Goal: Task Accomplishment & Management: Manage account settings

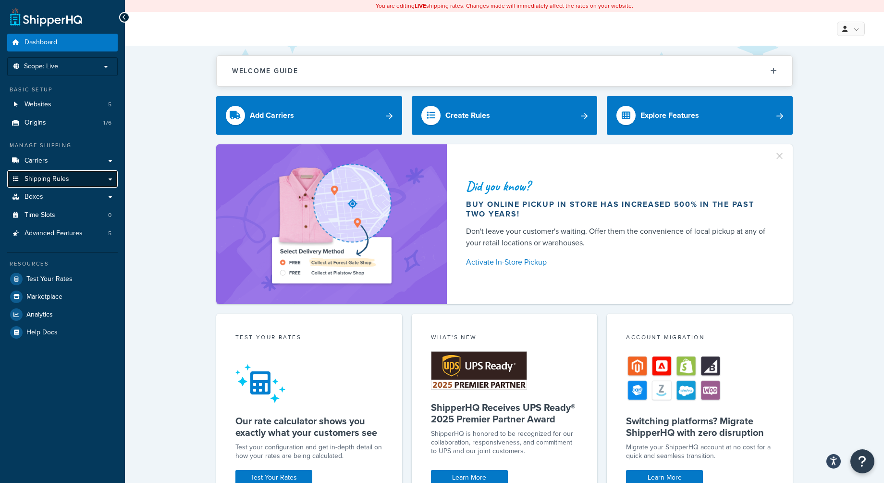
click at [61, 177] on span "Shipping Rules" at bounding box center [47, 179] width 45 height 8
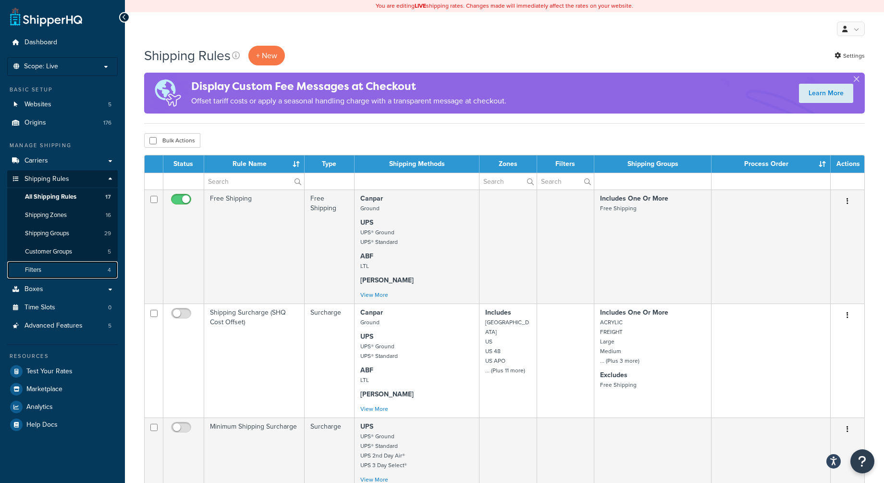
click at [41, 270] on span "Filters" at bounding box center [33, 270] width 16 height 8
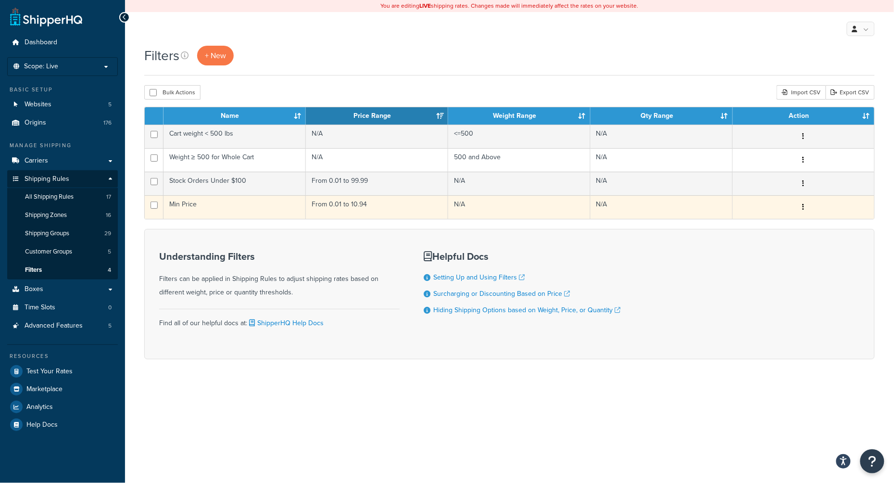
click at [539, 204] on td "N/A" at bounding box center [519, 207] width 142 height 24
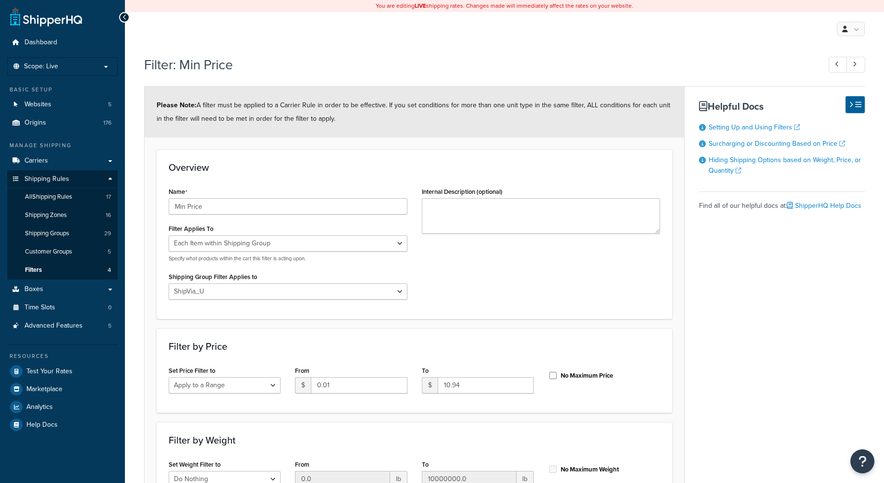
select select "ITEM"
select select "190539"
select select "range"
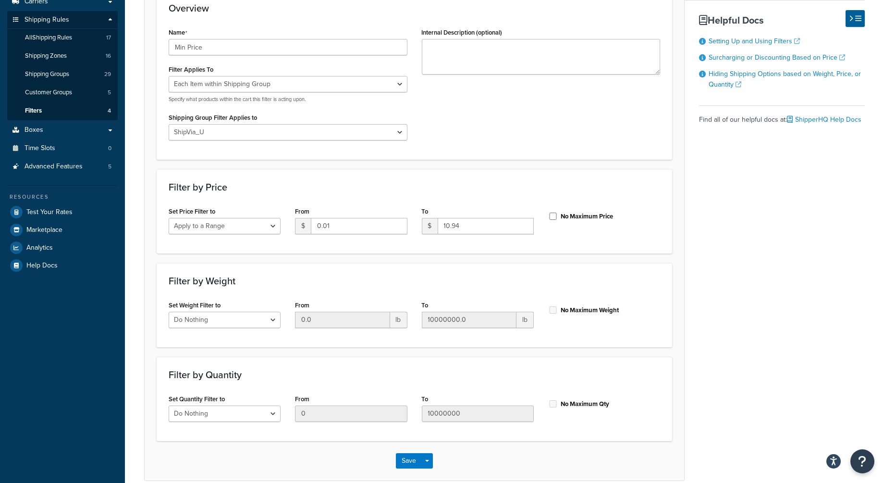
scroll to position [64, 0]
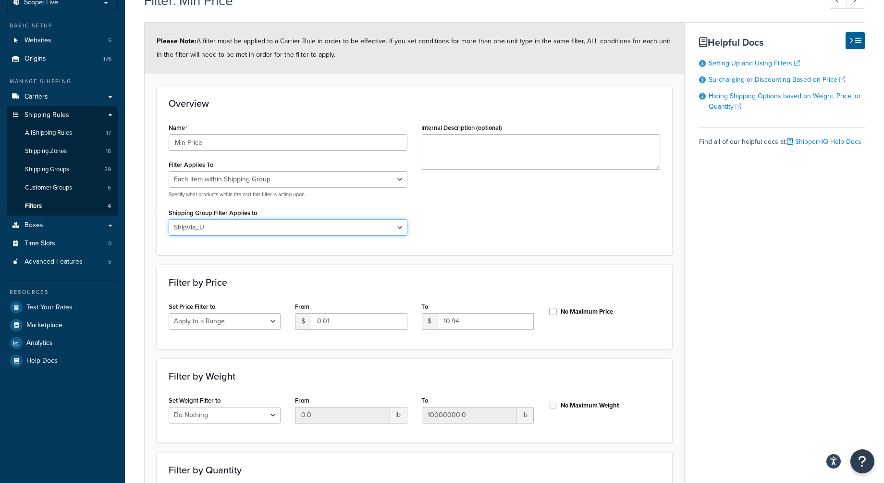
click at [400, 227] on select "All shipping groups Large Medium Small FREIGHT Free Shipping ACRYLIC ShipVia_T_…" at bounding box center [288, 227] width 239 height 16
click at [513, 232] on div "Name Min Price Filter Applies To Whole Cart Everything in Shipping Group Everyt…" at bounding box center [415, 182] width 506 height 122
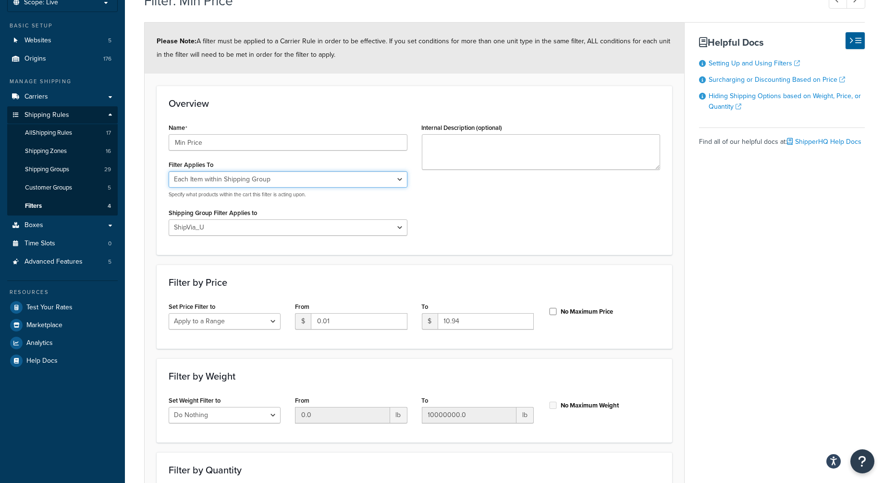
click at [403, 181] on select "Whole Cart Everything in Shipping Group Everything at Origin Each Item within S…" at bounding box center [288, 179] width 239 height 16
click at [400, 178] on select "Whole Cart Everything in Shipping Group Everything at Origin Each Item within S…" at bounding box center [288, 179] width 239 height 16
click at [526, 213] on div "Name Min Price Filter Applies To Whole Cart Everything in Shipping Group Everyt…" at bounding box center [415, 182] width 506 height 122
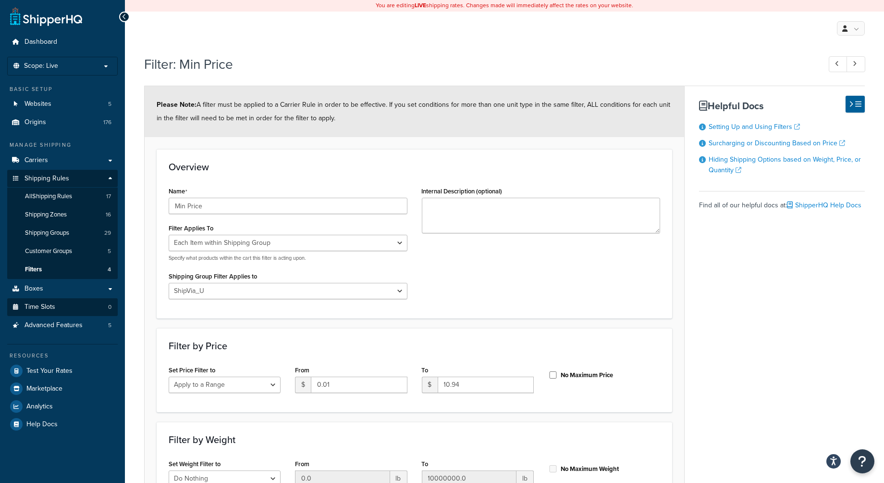
scroll to position [0, 0]
click at [80, 70] on p "Scope: Live" at bounding box center [63, 66] width 102 height 8
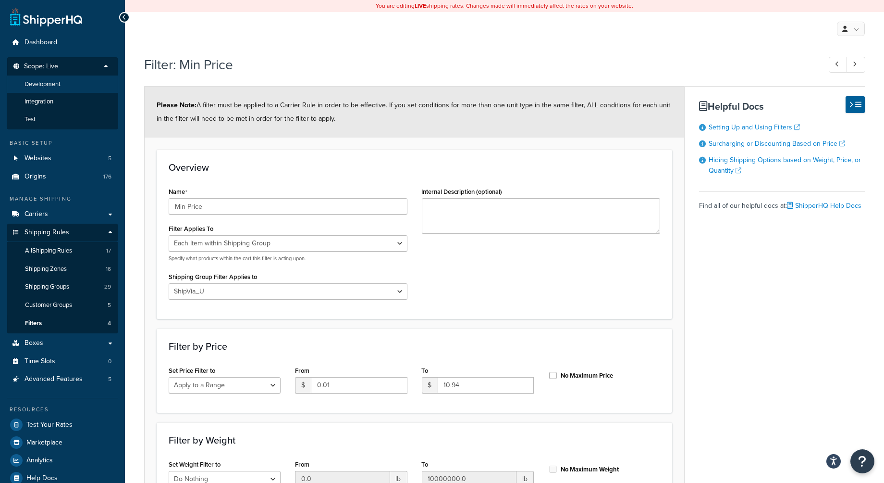
click at [41, 87] on span "Development" at bounding box center [43, 84] width 36 height 8
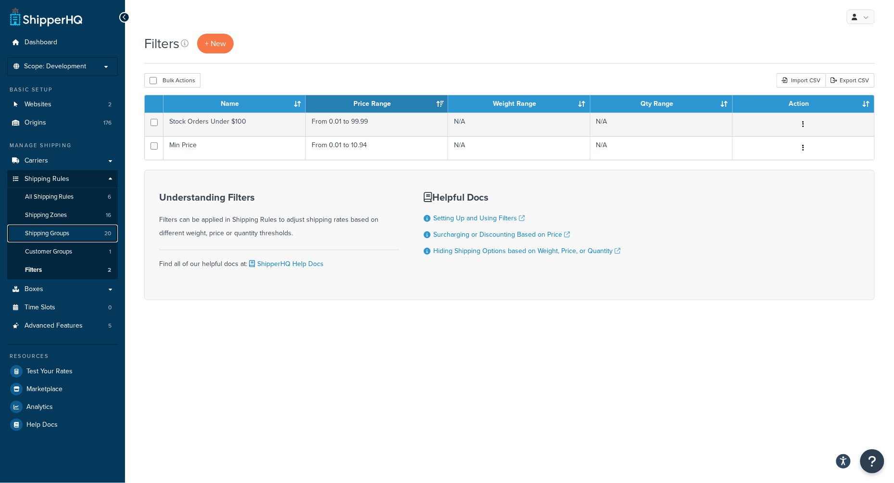
click at [56, 231] on span "Shipping Groups" at bounding box center [47, 233] width 44 height 8
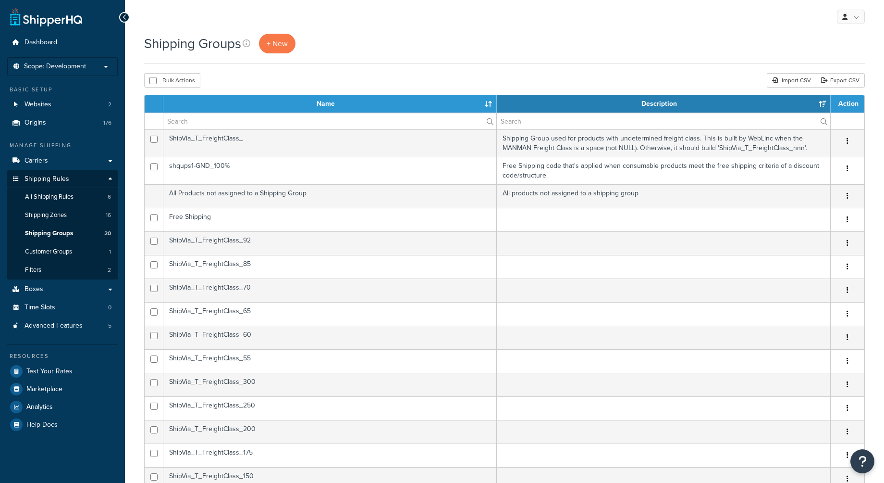
select select "15"
click at [57, 199] on span "All Shipping Rules" at bounding box center [49, 197] width 49 height 8
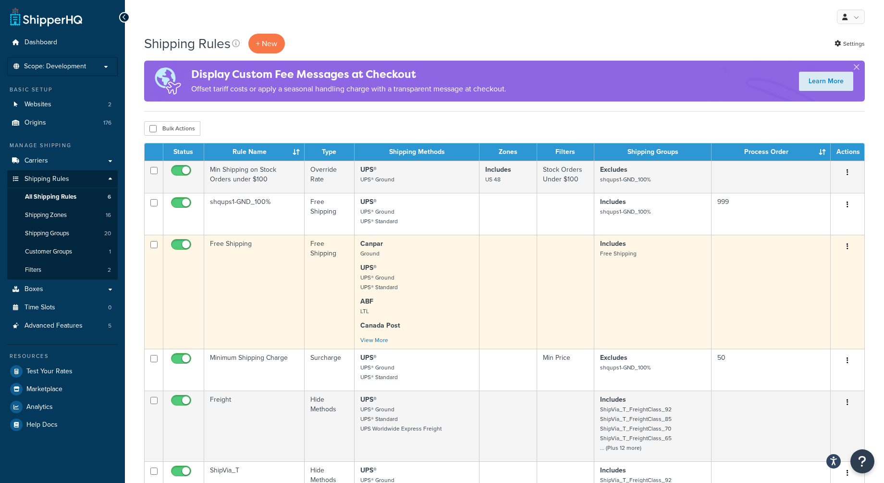
click at [242, 313] on td "Free Shipping" at bounding box center [254, 292] width 100 height 114
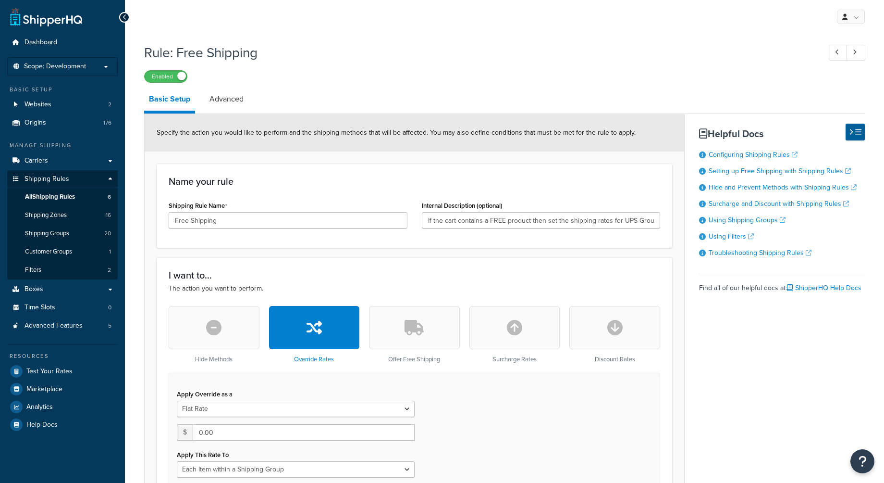
select select "ITEM"
click at [56, 198] on span "All Shipping Rules" at bounding box center [50, 197] width 50 height 8
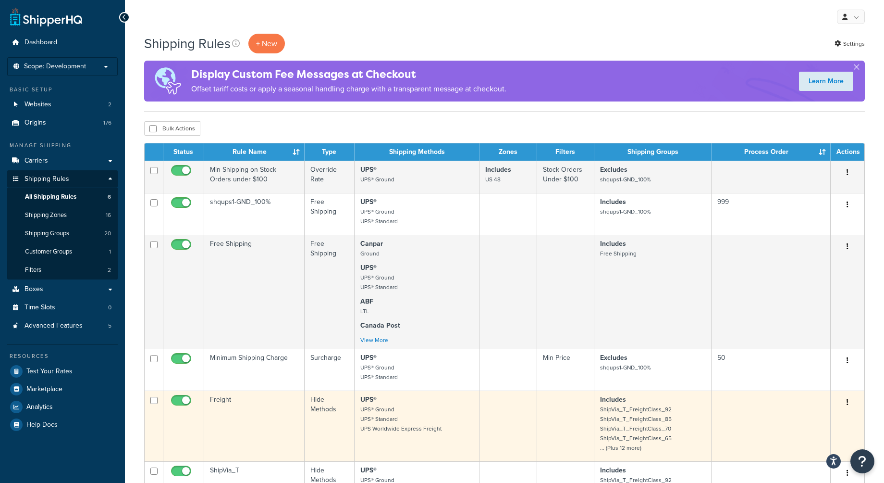
click at [261, 423] on td "Freight" at bounding box center [254, 425] width 100 height 71
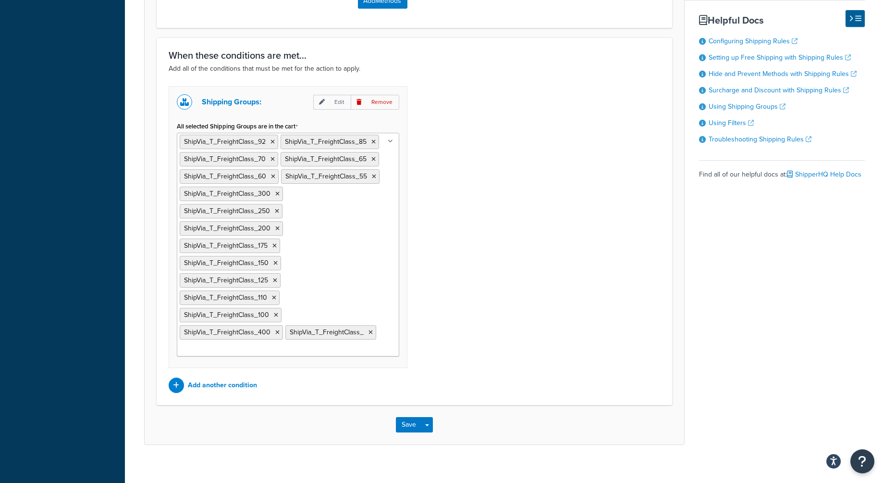
scroll to position [577, 0]
click at [229, 385] on p "Add another condition" at bounding box center [222, 383] width 69 height 13
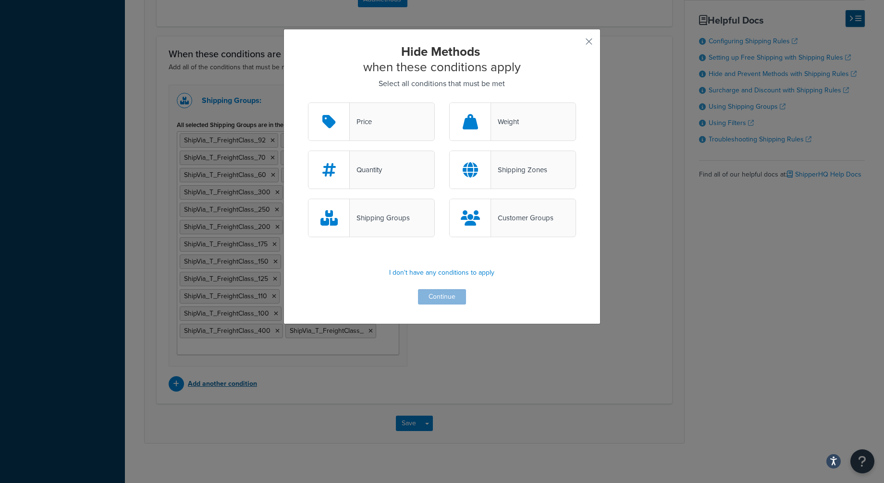
scroll to position [554, 0]
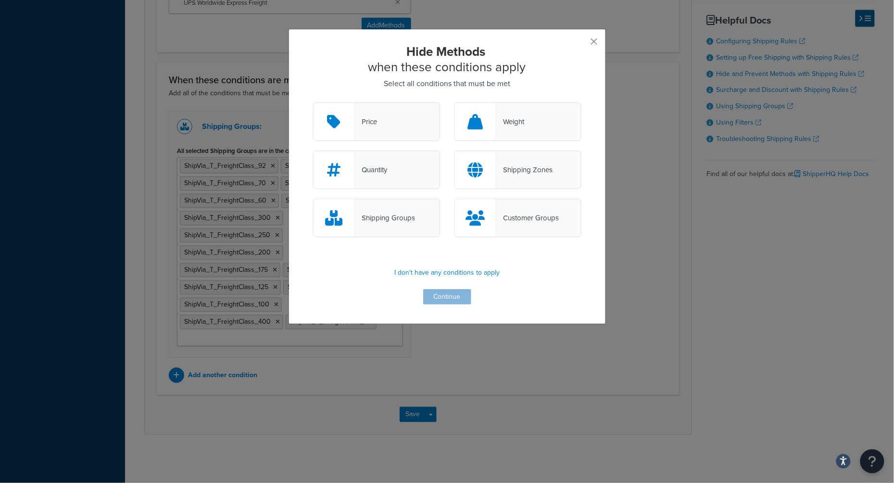
click at [594, 41] on div "Hide Methods when these conditions apply Select all conditions that must be met…" at bounding box center [446, 176] width 317 height 295
click at [581, 44] on button "button" at bounding box center [580, 45] width 2 height 2
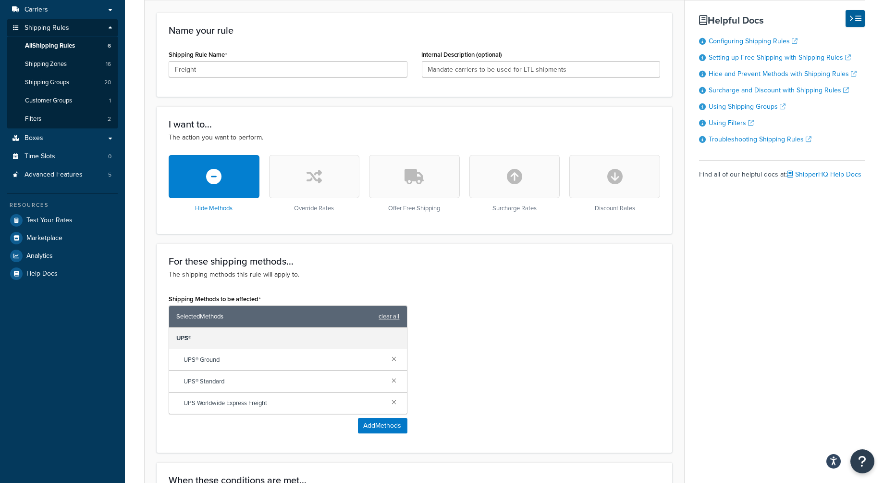
scroll to position [41, 0]
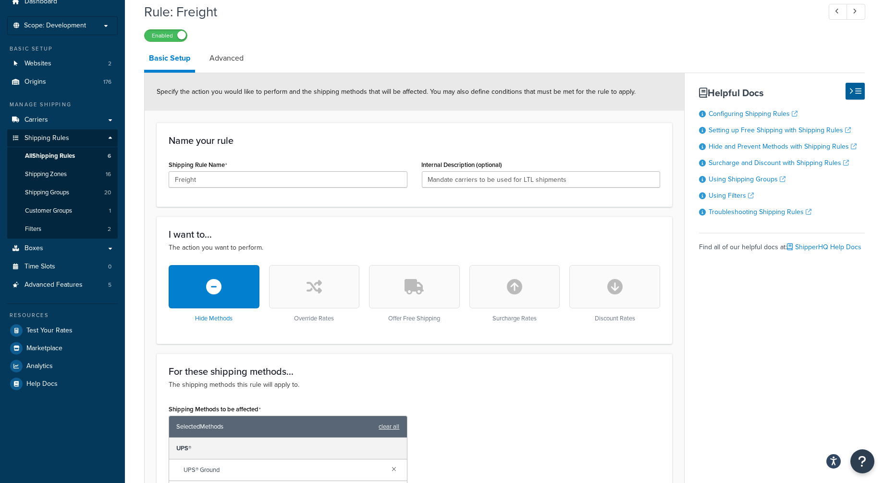
click at [37, 80] on span "Origins" at bounding box center [36, 82] width 22 height 8
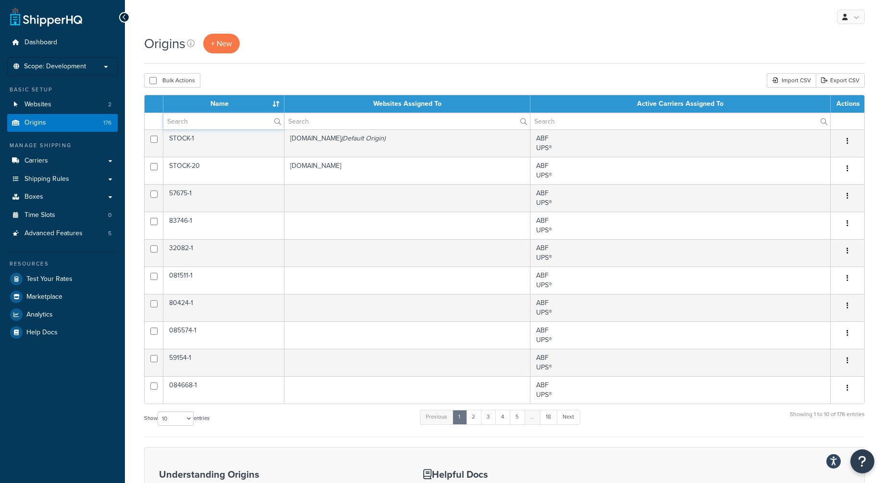
click at [212, 120] on input "text" at bounding box center [223, 121] width 121 height 16
click at [232, 121] on input "text" at bounding box center [223, 121] width 121 height 16
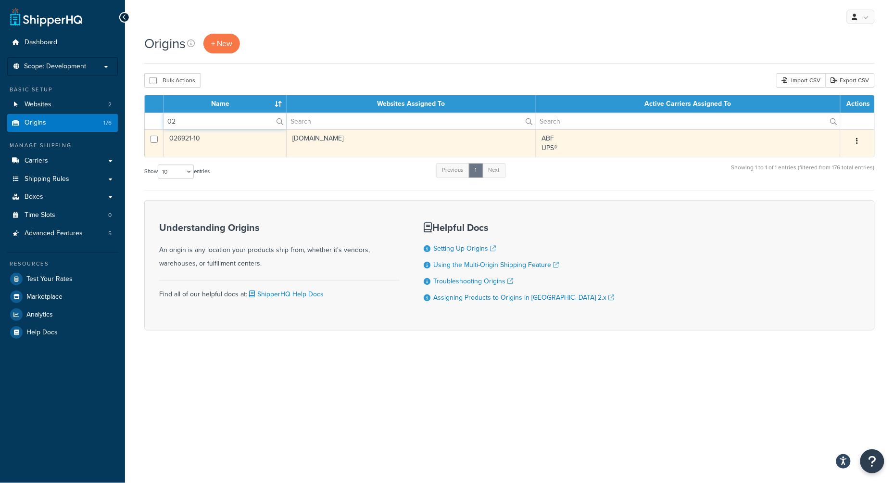
type input "0"
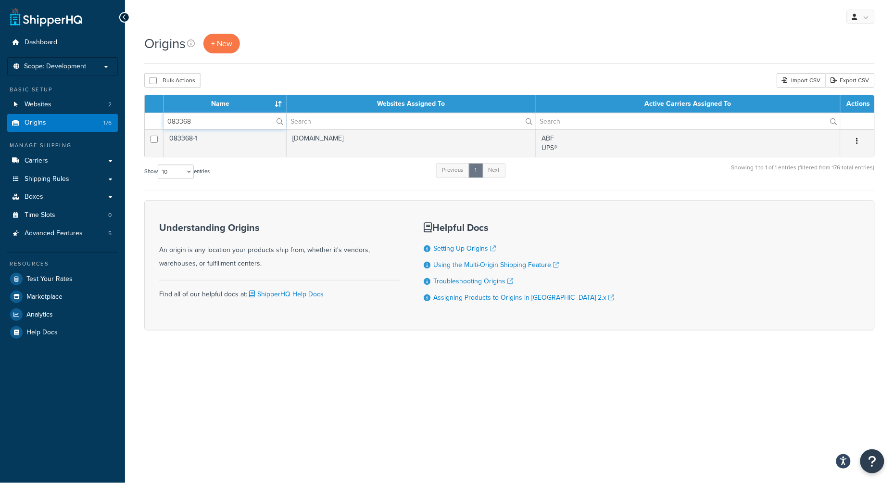
drag, startPoint x: 216, startPoint y: 120, endPoint x: 128, endPoint y: 122, distance: 87.5
click at [128, 122] on div "Origins + New Bulk Actions Duplicate Delete Import CSV Export CSV Contact Us Se…" at bounding box center [509, 199] width 769 height 330
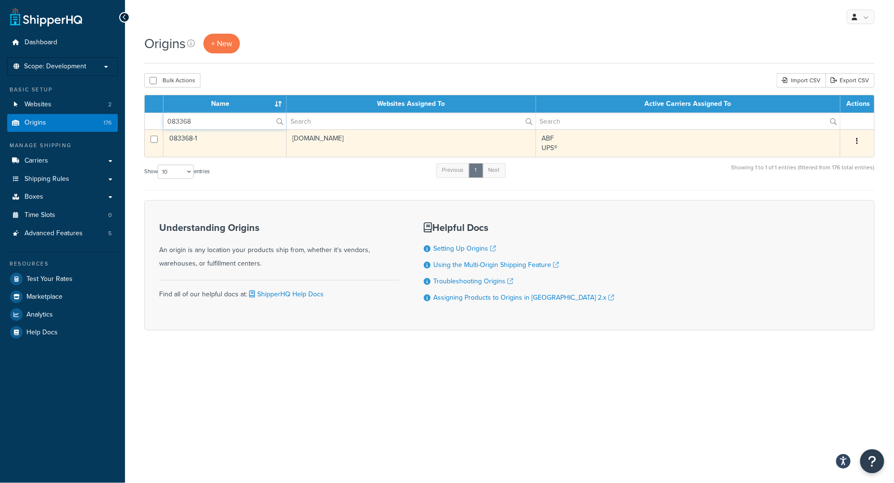
type input "083368"
click at [251, 148] on td "083368-1" at bounding box center [224, 142] width 123 height 27
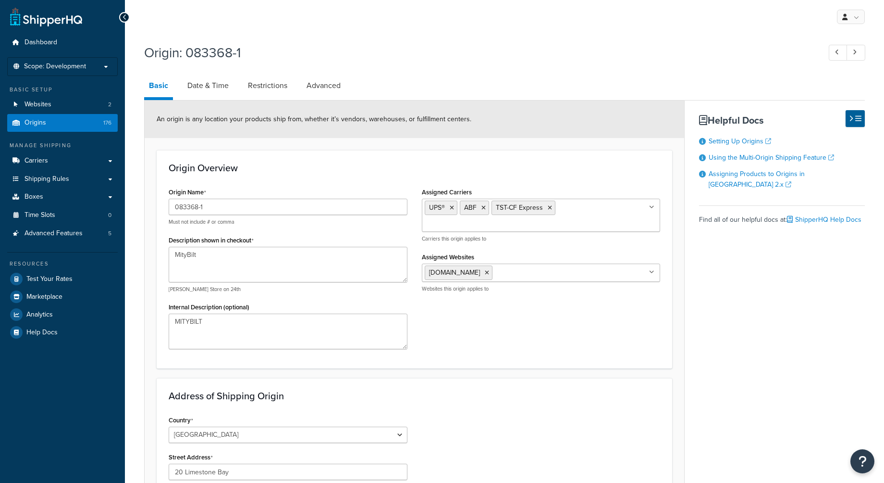
select select "1039"
select select "63"
click at [78, 122] on link "Origins 176" at bounding box center [62, 123] width 111 height 18
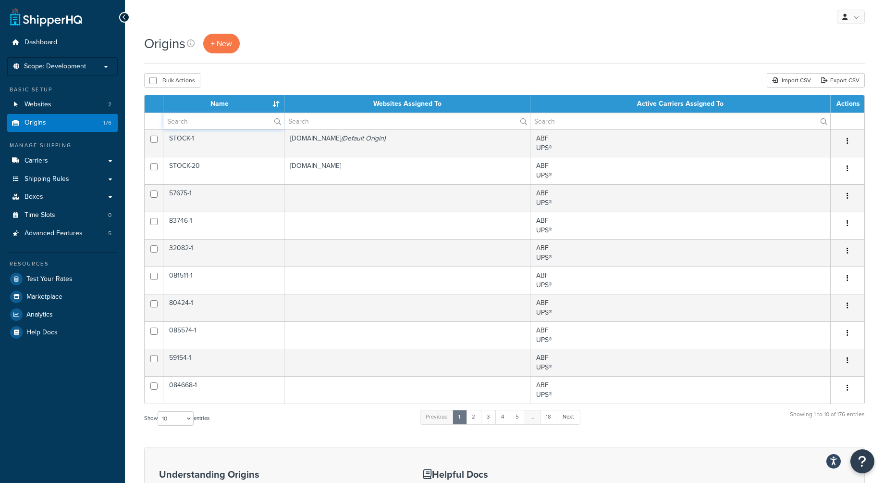
click at [202, 124] on input "text" at bounding box center [223, 121] width 121 height 16
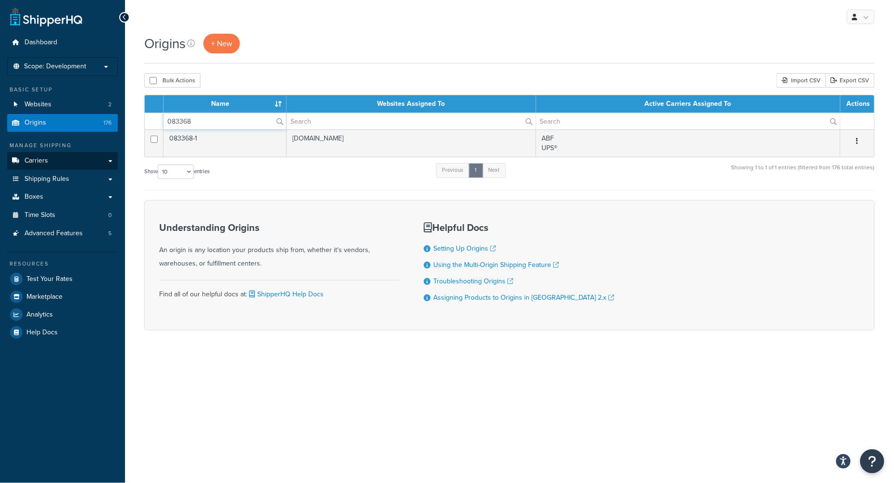
type input "083368"
click at [53, 162] on link "Carriers" at bounding box center [62, 161] width 111 height 18
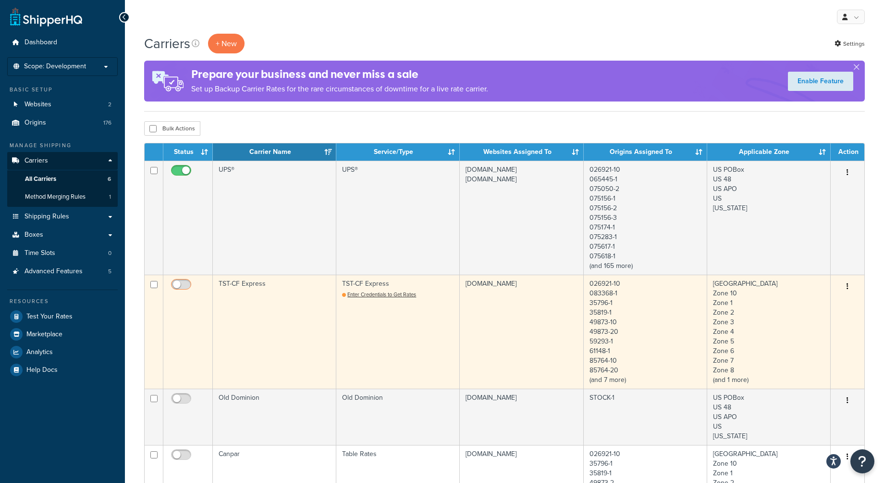
click at [185, 287] on input "checkbox" at bounding box center [182, 287] width 26 height 12
checkbox input "false"
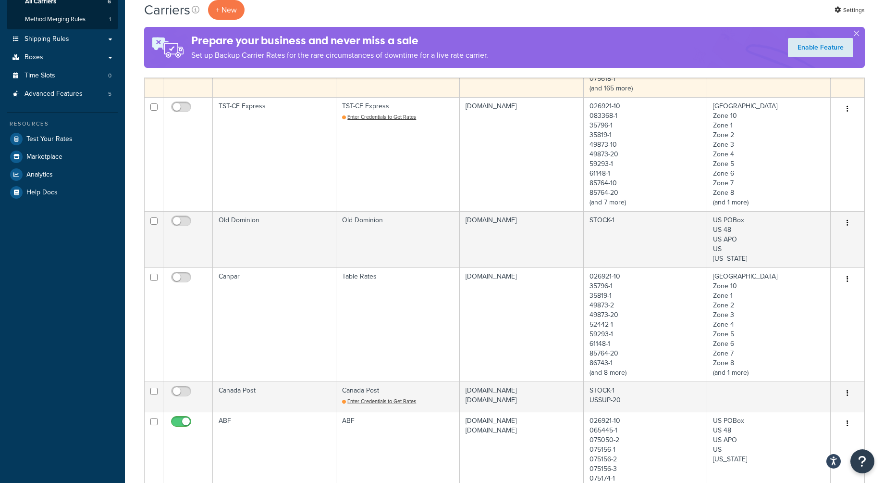
scroll to position [192, 0]
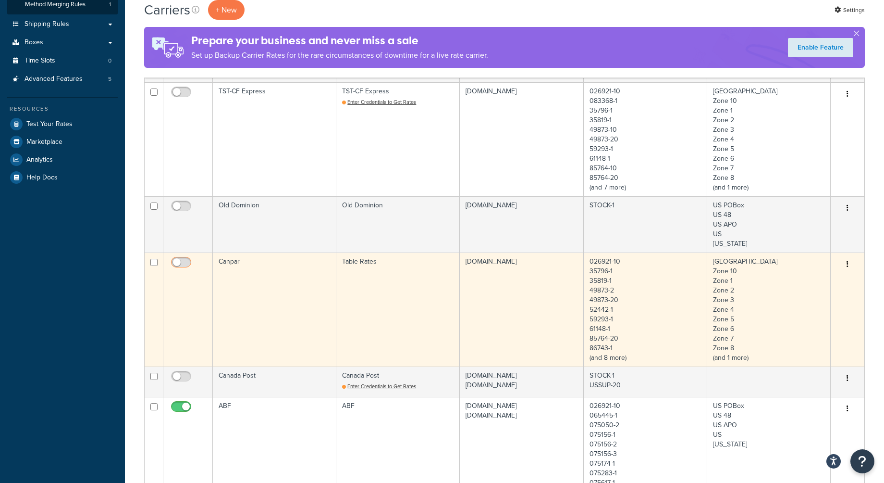
click at [184, 262] on input "checkbox" at bounding box center [182, 265] width 26 height 12
checkbox input "true"
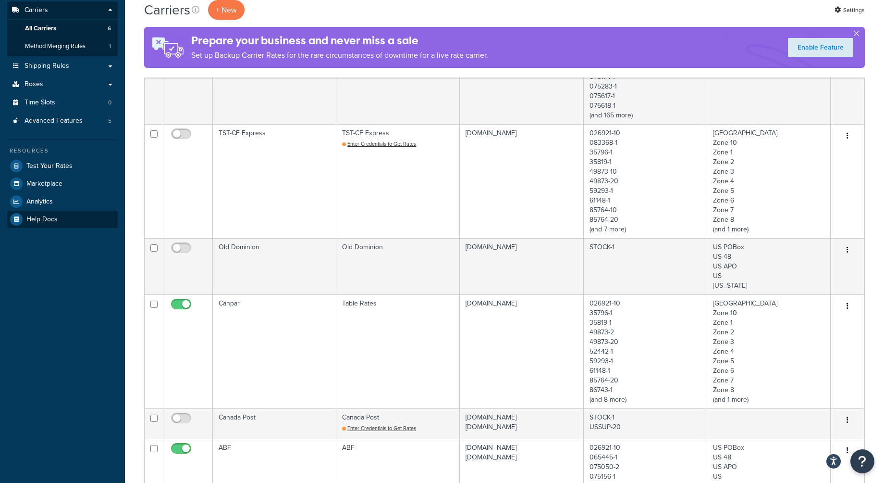
scroll to position [64, 0]
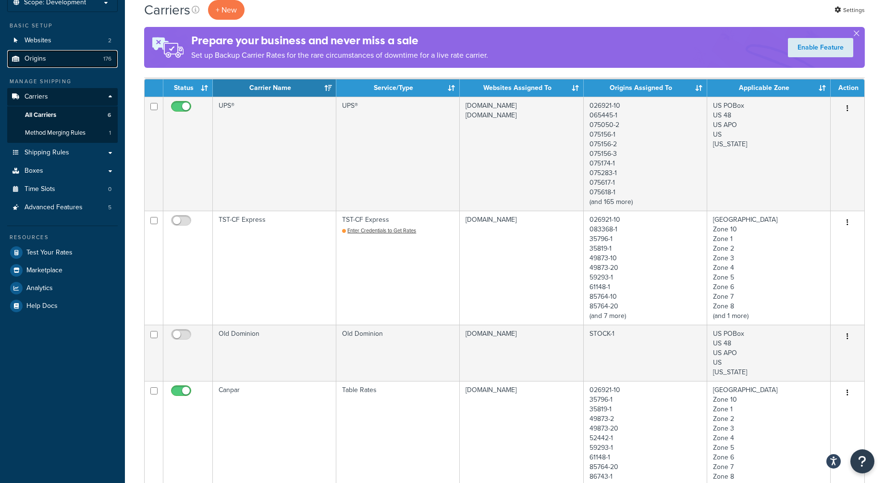
click at [41, 60] on span "Origins" at bounding box center [36, 59] width 22 height 8
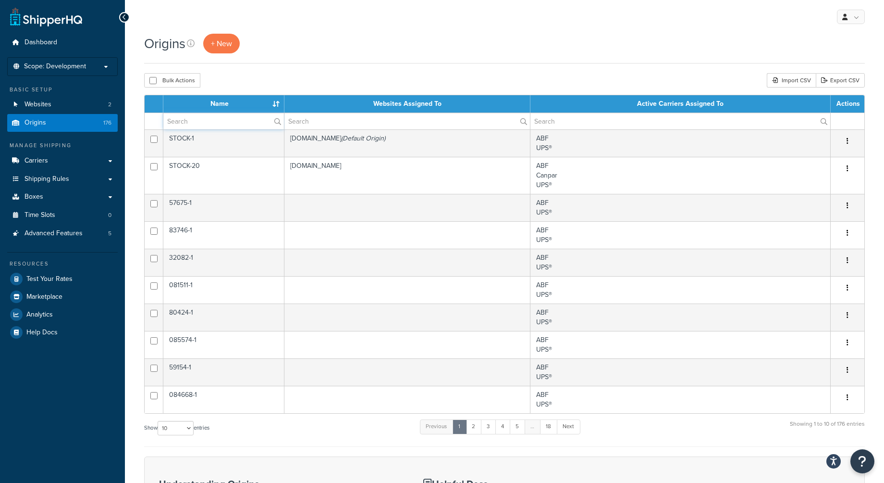
click at [243, 123] on input "text" at bounding box center [223, 121] width 121 height 16
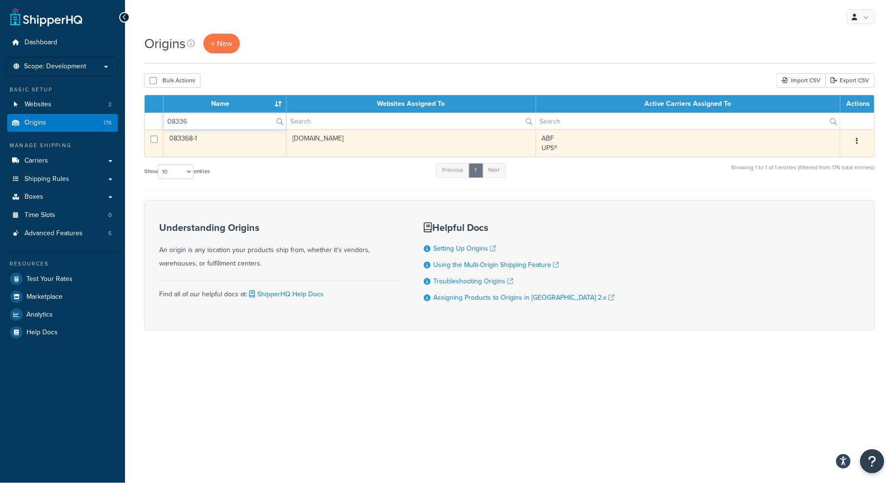
type input "08336"
click at [436, 147] on td "[DOMAIN_NAME]" at bounding box center [410, 142] width 249 height 27
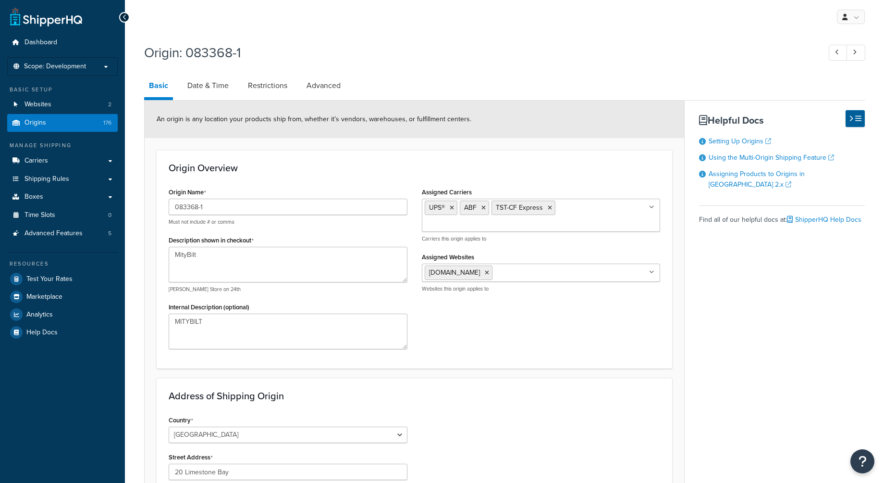
select select "1039"
select select "63"
click at [510, 219] on input "Assigned Carriers" at bounding box center [467, 224] width 85 height 11
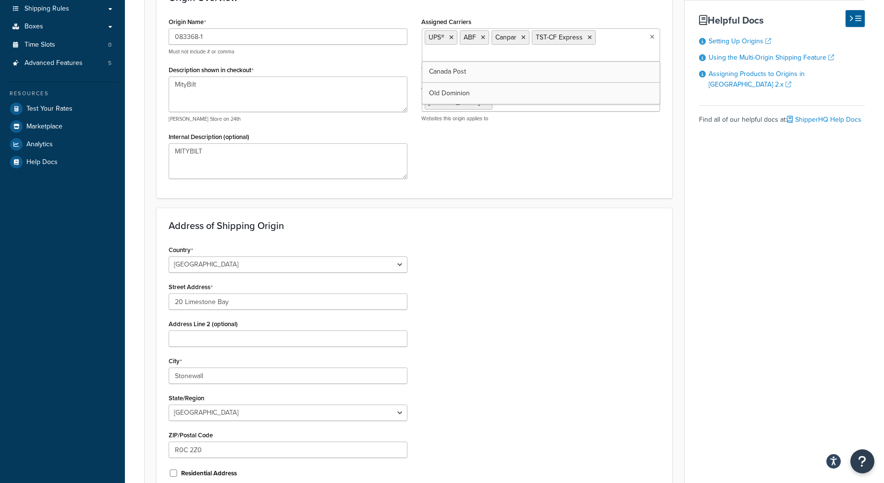
scroll to position [274, 0]
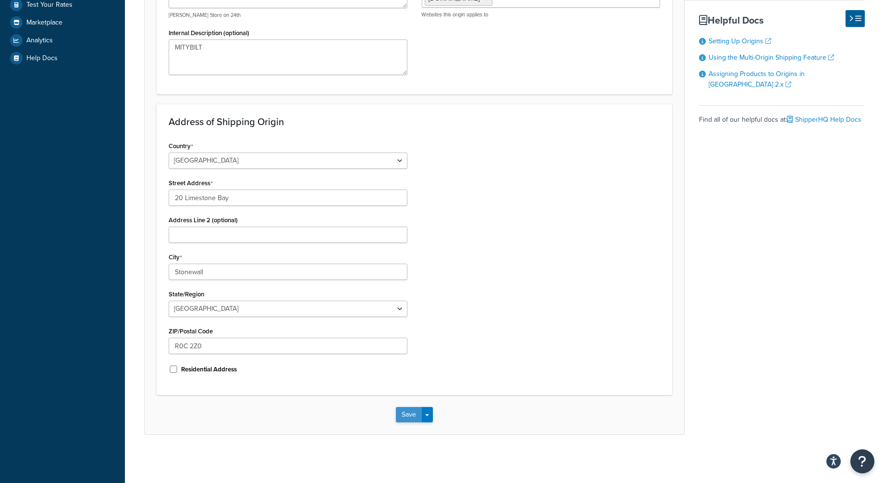
click at [416, 412] on button "Save" at bounding box center [409, 414] width 26 height 15
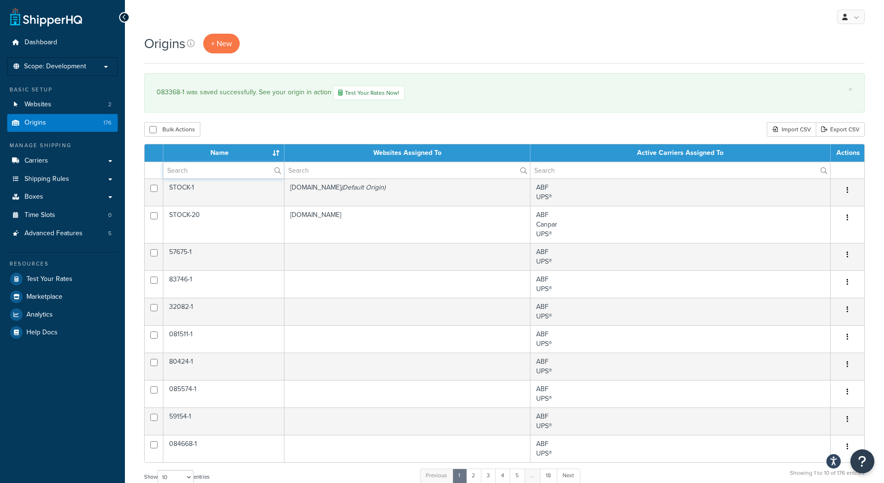
click at [224, 164] on input "text" at bounding box center [223, 170] width 121 height 16
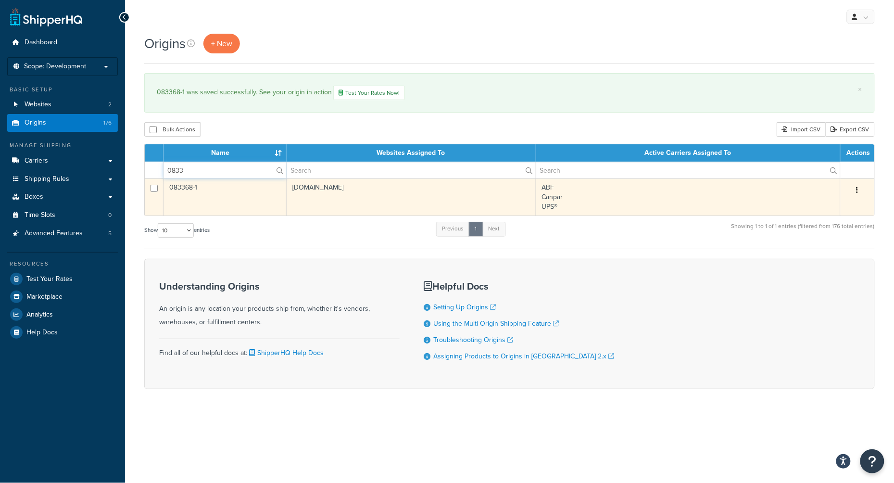
type input "0833"
click at [658, 195] on td "ABF Canpar UPS®" at bounding box center [688, 196] width 304 height 37
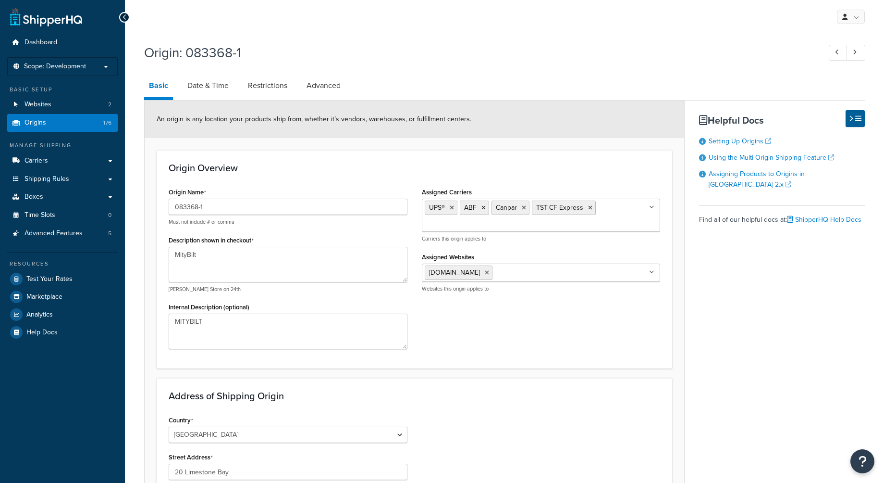
select select "1039"
select select "63"
click at [523, 209] on icon at bounding box center [524, 208] width 4 height 6
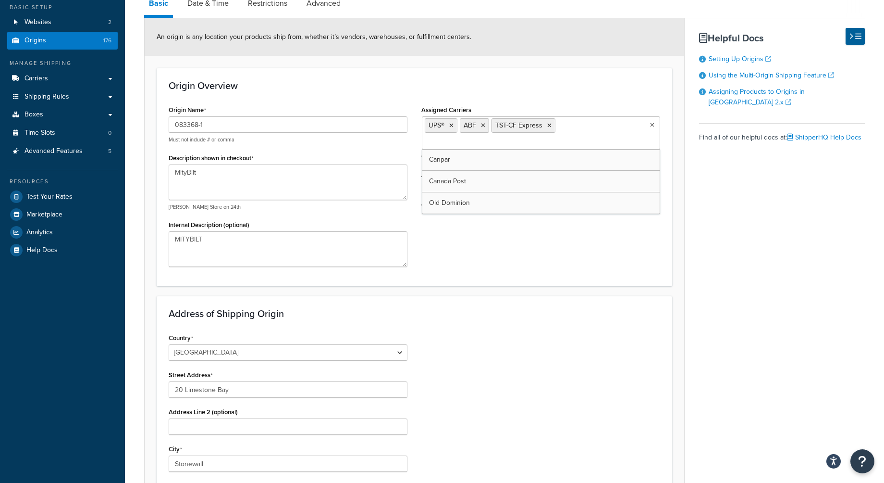
scroll to position [274, 0]
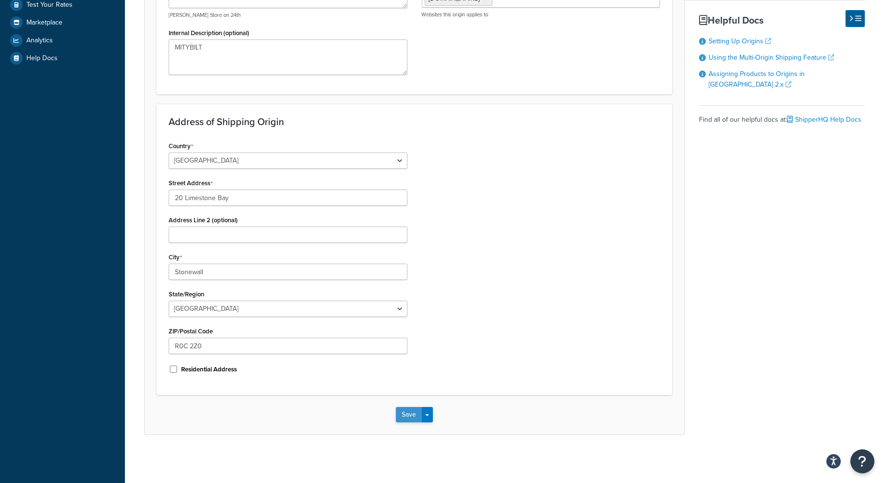
click at [406, 414] on button "Save" at bounding box center [409, 414] width 26 height 15
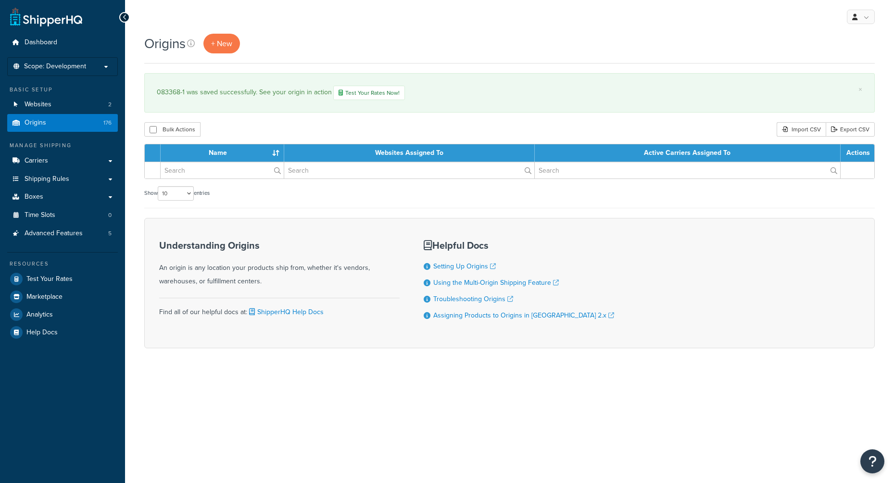
click at [686, 418] on div "My Profile Billing Global Settings Contact Us Logout Origins + New × 083368-1 w…" at bounding box center [509, 241] width 769 height 483
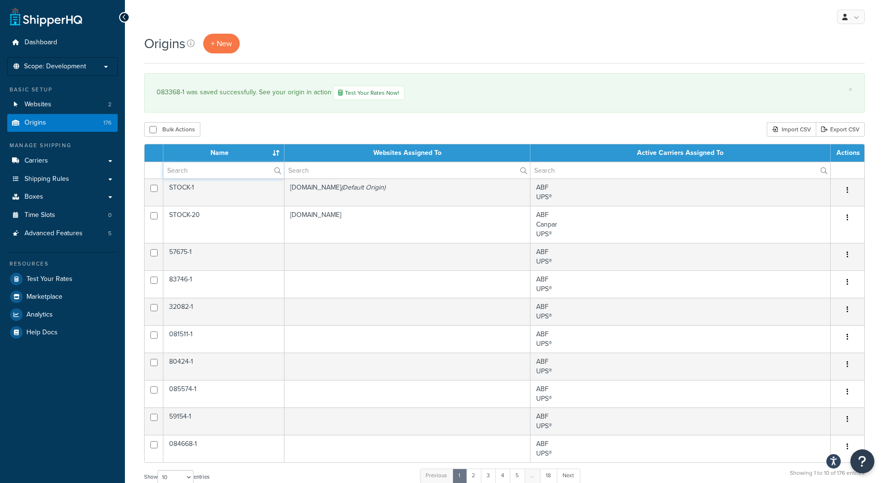
click at [240, 167] on input "text" at bounding box center [223, 170] width 121 height 16
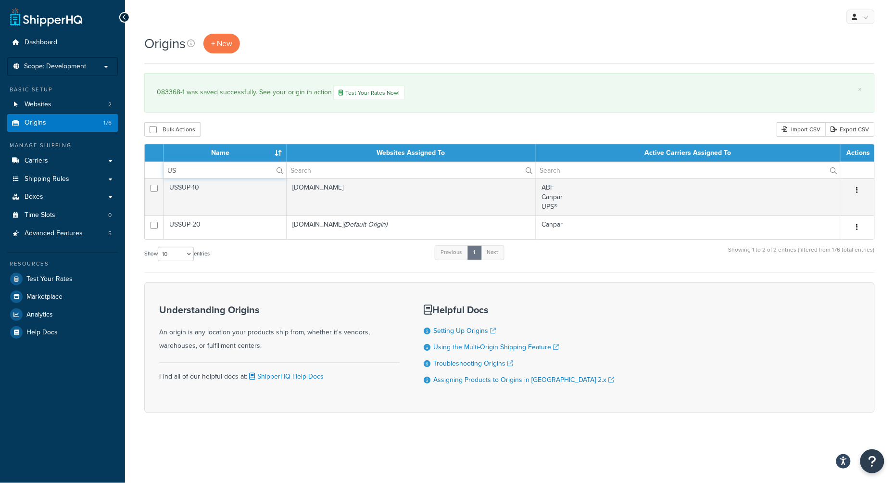
type input "U"
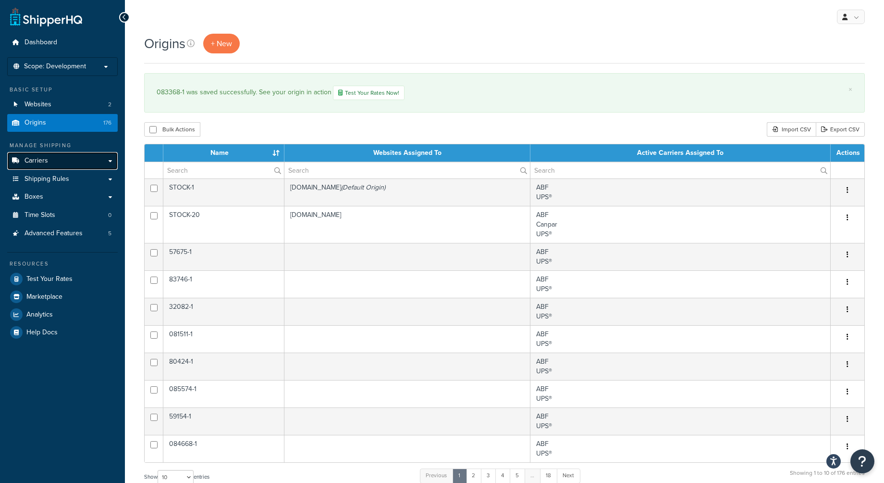
click at [43, 161] on span "Carriers" at bounding box center [37, 161] width 24 height 8
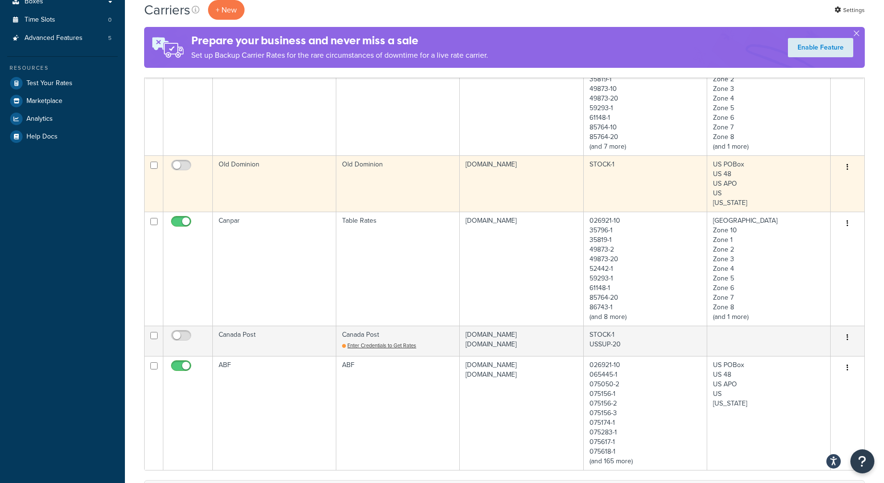
scroll to position [256, 0]
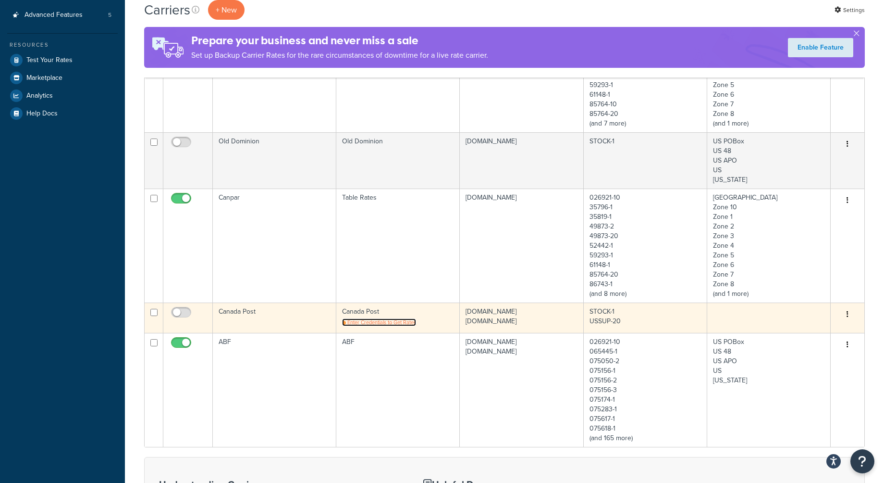
click at [377, 321] on span "Enter Credentials to Get Rates" at bounding box center [382, 322] width 69 height 8
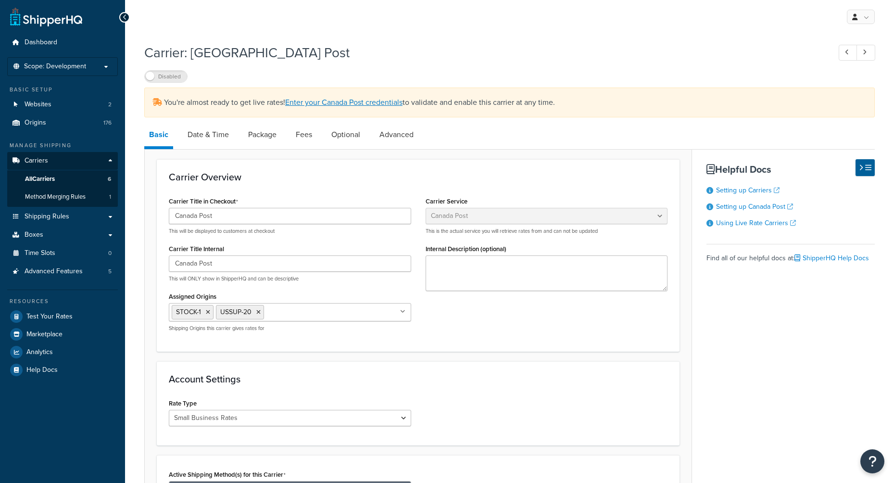
select select "canadaPost"
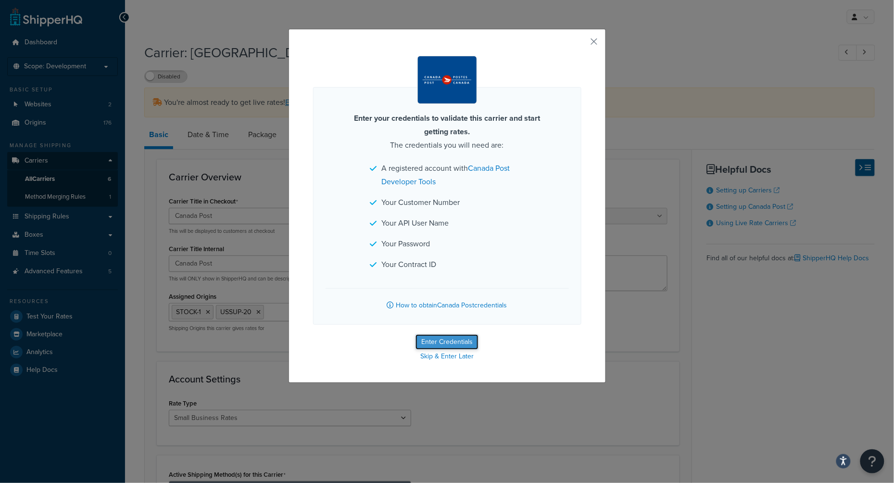
click at [442, 342] on button "Enter Credentials" at bounding box center [446, 341] width 63 height 15
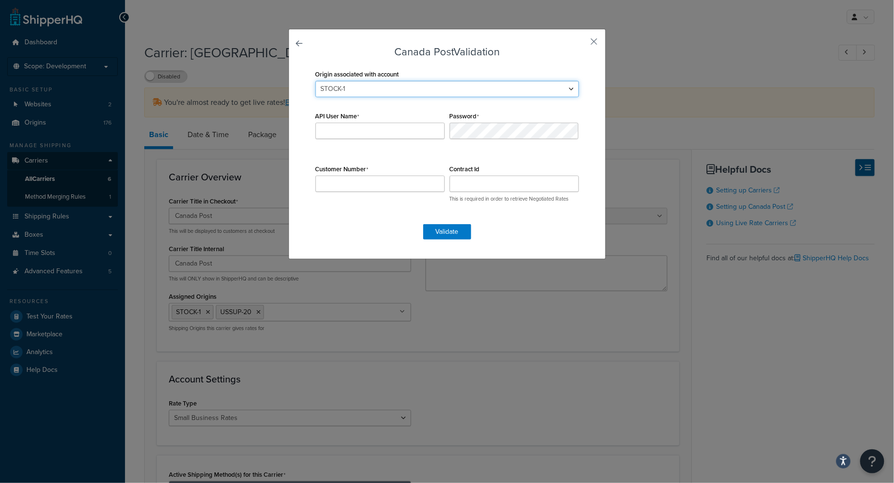
click at [393, 91] on select "026921-10 083368-1 35796-1 35819-1 49873-10 59293-1 61148-1 85764-10 85764-20 8…" at bounding box center [446, 89] width 263 height 16
drag, startPoint x: 393, startPoint y: 91, endPoint x: 323, endPoint y: 88, distance: 70.2
click at [323, 88] on select "026921-10 083368-1 35796-1 35819-1 49873-10 59293-1 61148-1 85764-10 85764-20 8…" at bounding box center [446, 89] width 263 height 16
click at [347, 87] on select "026921-10 083368-1 35796-1 35819-1 49873-10 59293-1 61148-1 85764-10 85764-20 8…" at bounding box center [446, 89] width 263 height 16
select select "169220"
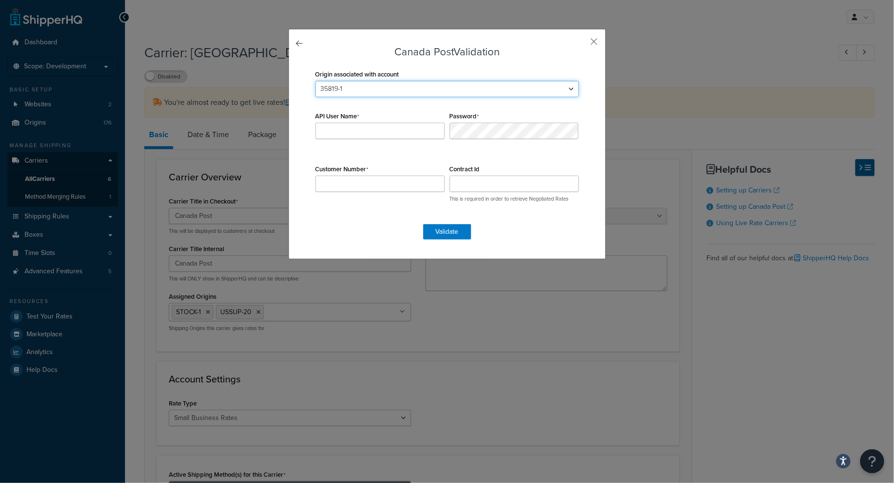
click at [315, 81] on select "026921-10 083368-1 35796-1 35819-1 49873-10 59293-1 61148-1 85764-10 85764-20 8…" at bounding box center [446, 89] width 263 height 16
click at [354, 130] on input "API User Name" at bounding box center [379, 131] width 129 height 16
paste input "d393191301db8a81"
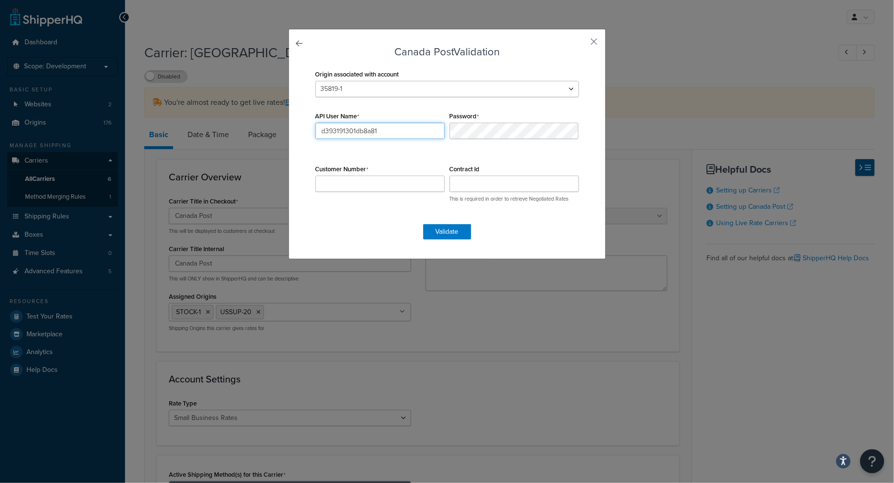
type input "d393191301db8a81"
click at [354, 185] on input "Customer Number" at bounding box center [379, 183] width 129 height 16
type input "2341069"
type input "40063935"
click at [441, 231] on button "Validate" at bounding box center [447, 231] width 48 height 15
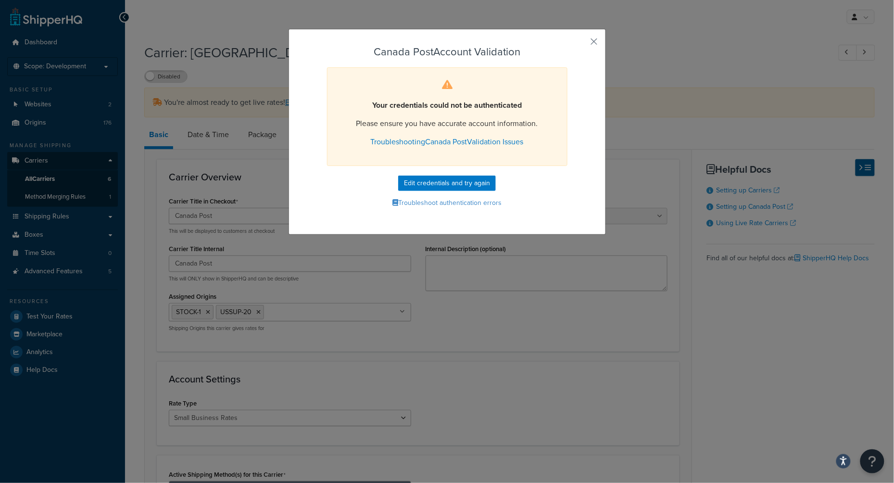
click at [755, 419] on div "Canada Post Account Validation Your credentials could not be authenticated Plea…" at bounding box center [447, 241] width 894 height 483
click at [581, 44] on button "button" at bounding box center [580, 45] width 2 height 2
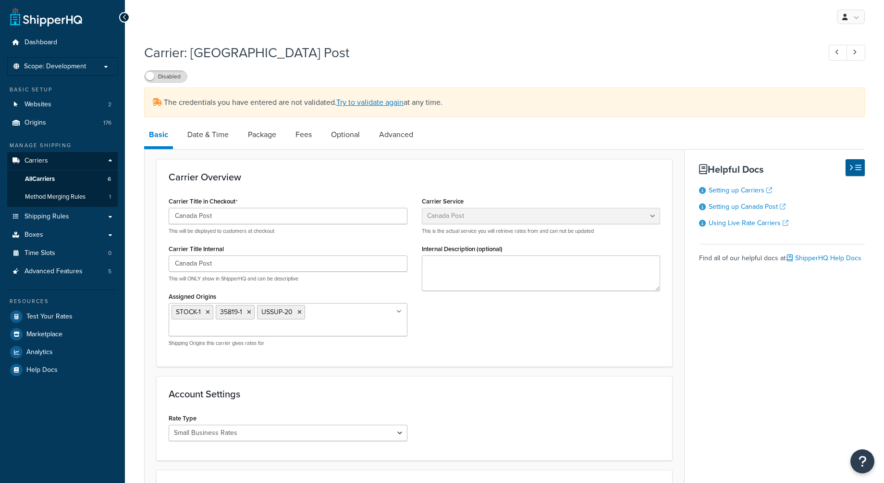
select select "canadaPost"
click at [46, 179] on span "All Carriers" at bounding box center [40, 179] width 30 height 8
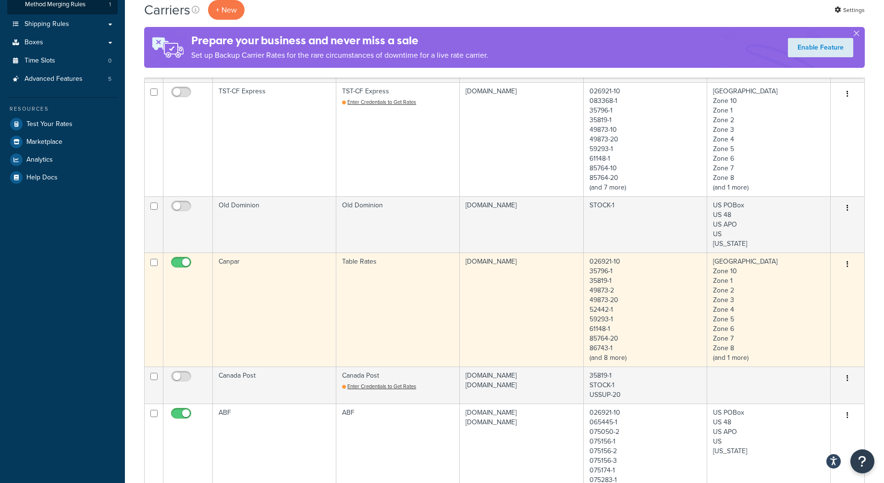
click at [248, 296] on td "Canpar" at bounding box center [275, 309] width 124 height 114
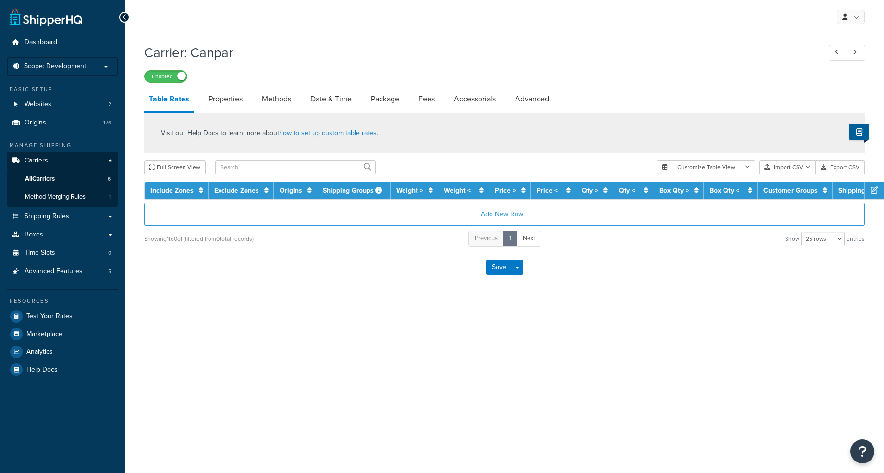
select select "25"
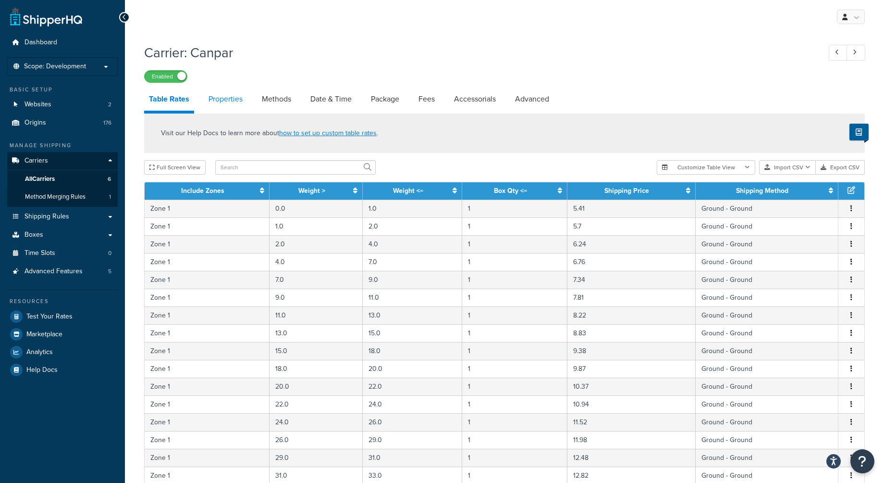
click at [227, 99] on link "Properties" at bounding box center [226, 98] width 44 height 23
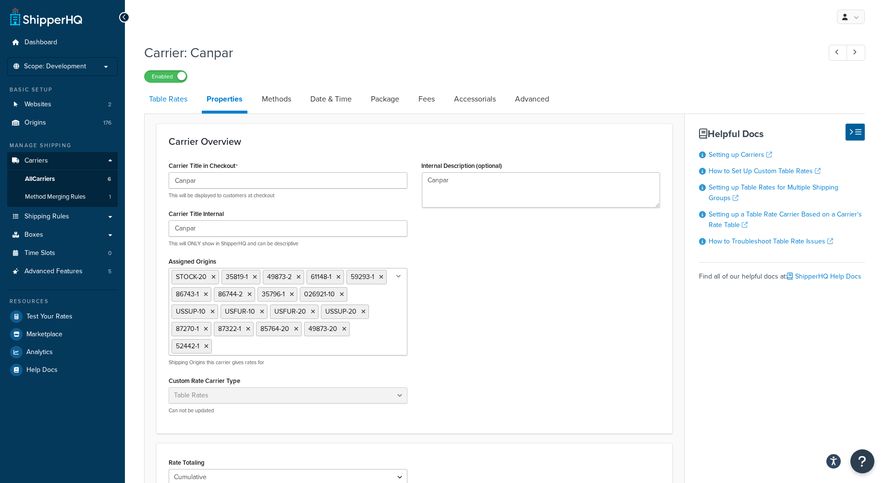
click at [169, 100] on link "Table Rates" at bounding box center [168, 98] width 48 height 23
select select "25"
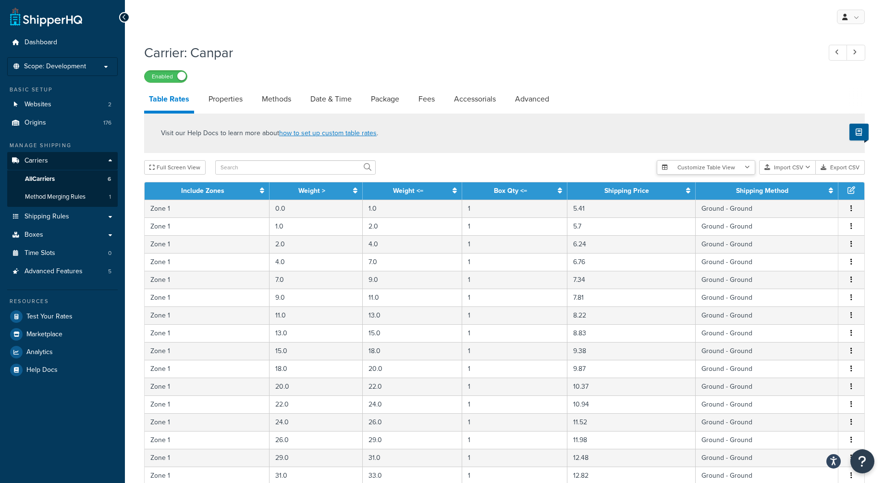
click at [748, 168] on icon "button" at bounding box center [747, 167] width 5 height 6
click at [682, 126] on div "Visit our Help Docs to learn more about how to set up custom table rates ." at bounding box center [504, 132] width 721 height 39
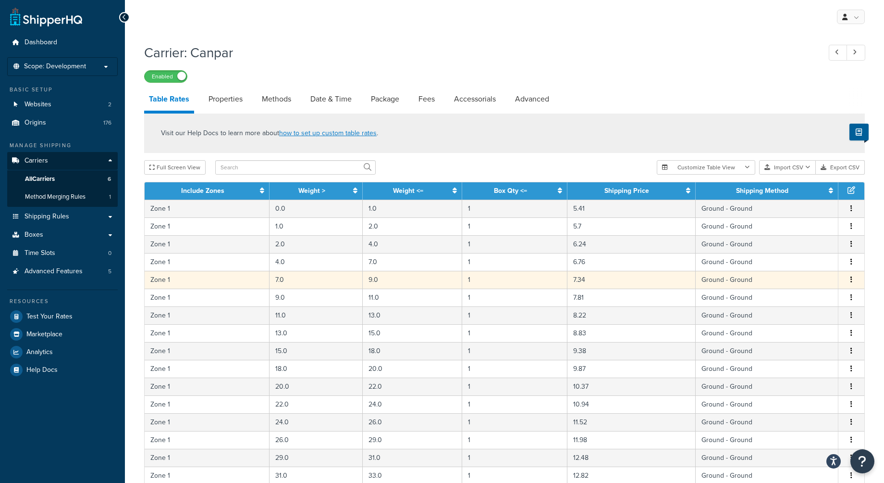
click at [326, 284] on td "7.0" at bounding box center [316, 280] width 93 height 18
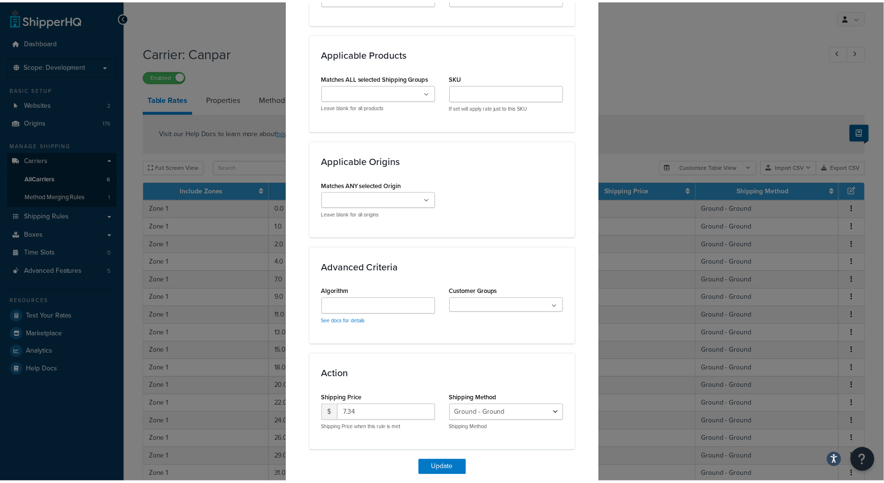
scroll to position [644, 0]
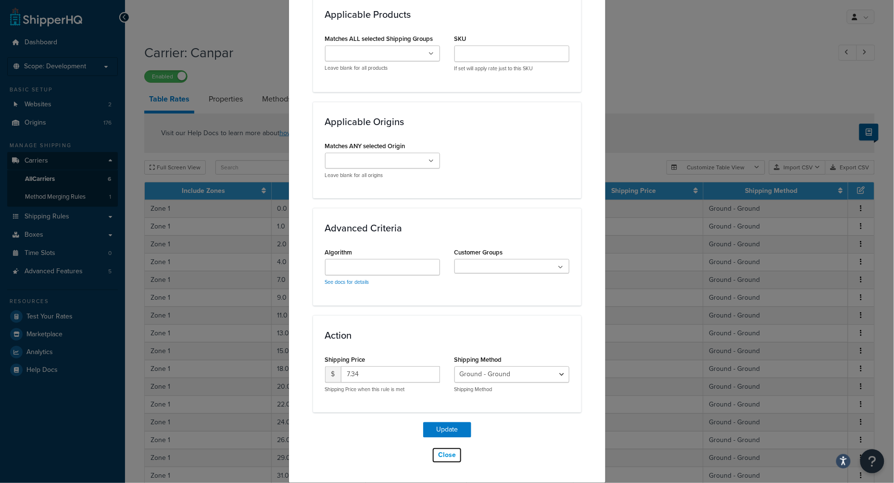
click at [444, 454] on button "Close" at bounding box center [447, 455] width 30 height 16
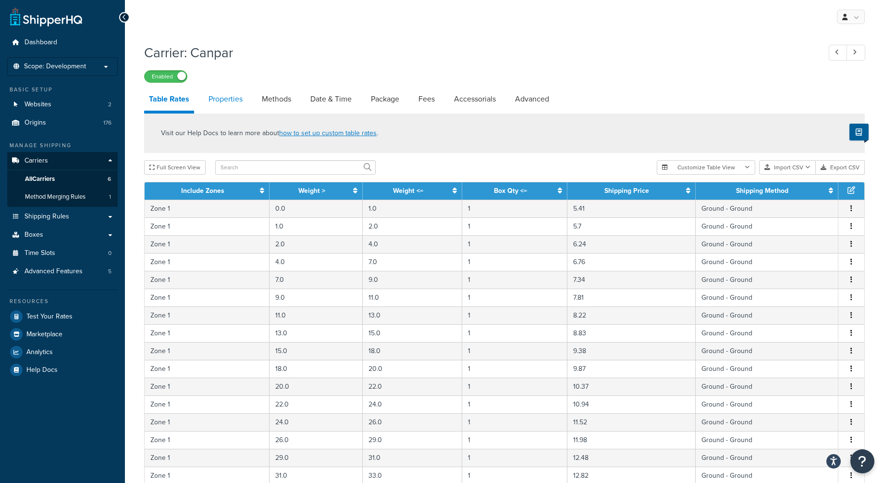
click at [224, 102] on link "Properties" at bounding box center [226, 98] width 44 height 23
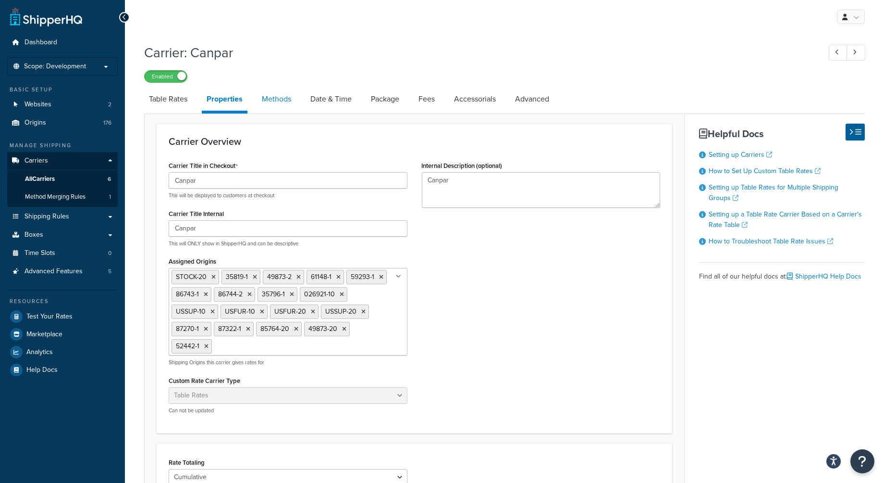
click at [279, 100] on link "Methods" at bounding box center [276, 98] width 39 height 23
select select "25"
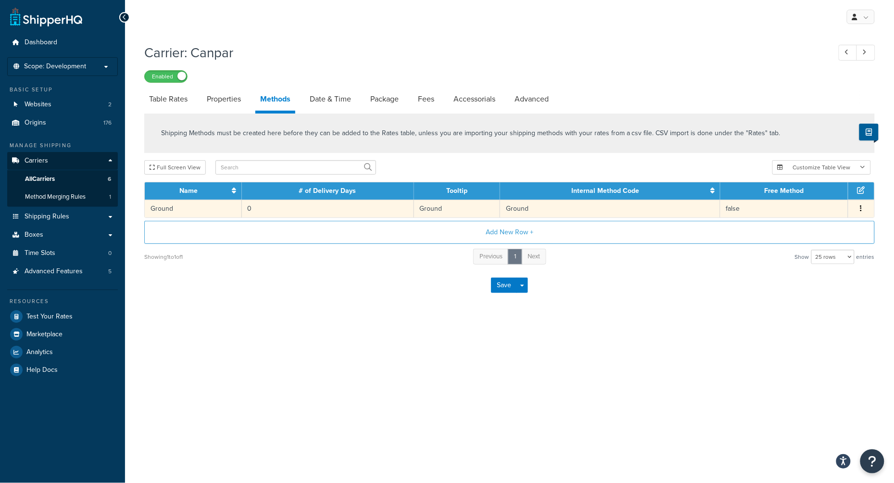
click at [293, 206] on td "0" at bounding box center [328, 208] width 172 height 18
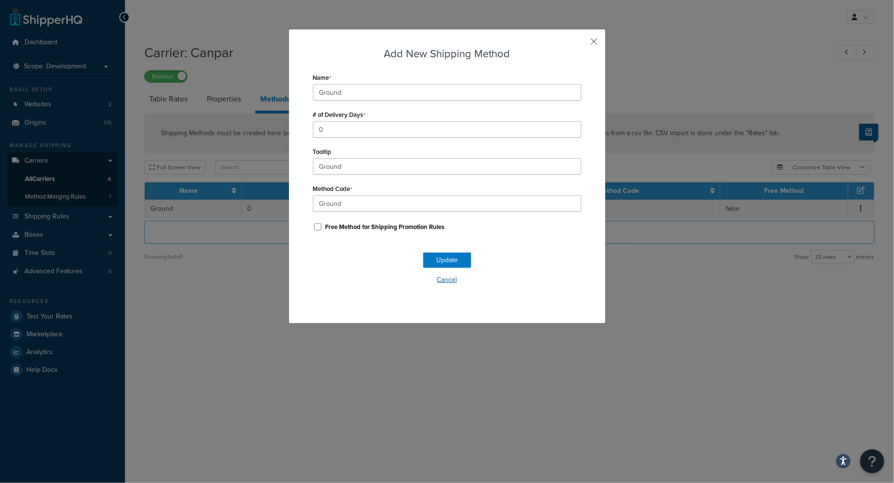
click at [444, 280] on button "Cancel" at bounding box center [447, 280] width 268 height 14
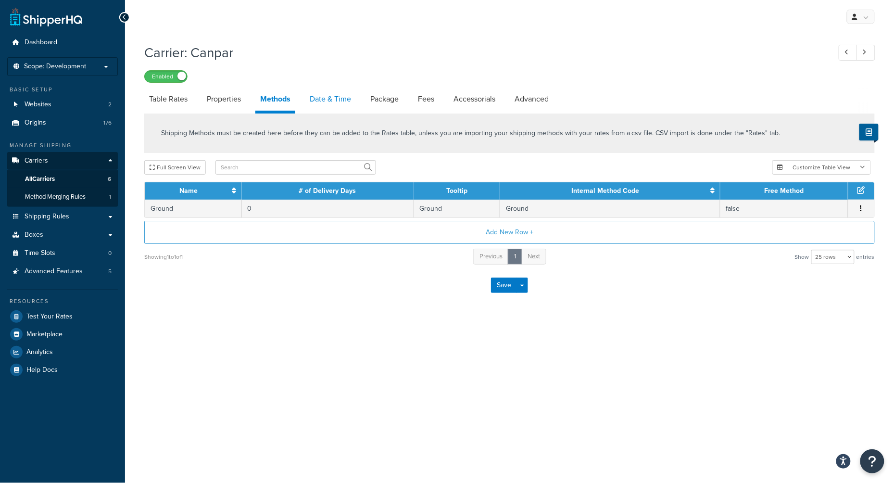
click at [328, 100] on link "Date & Time" at bounding box center [330, 98] width 51 height 23
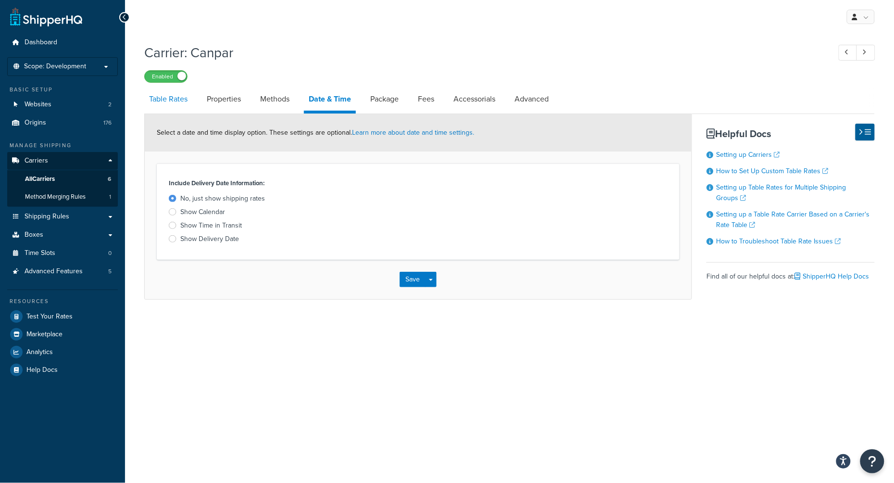
click at [160, 100] on link "Table Rates" at bounding box center [168, 98] width 48 height 23
select select "25"
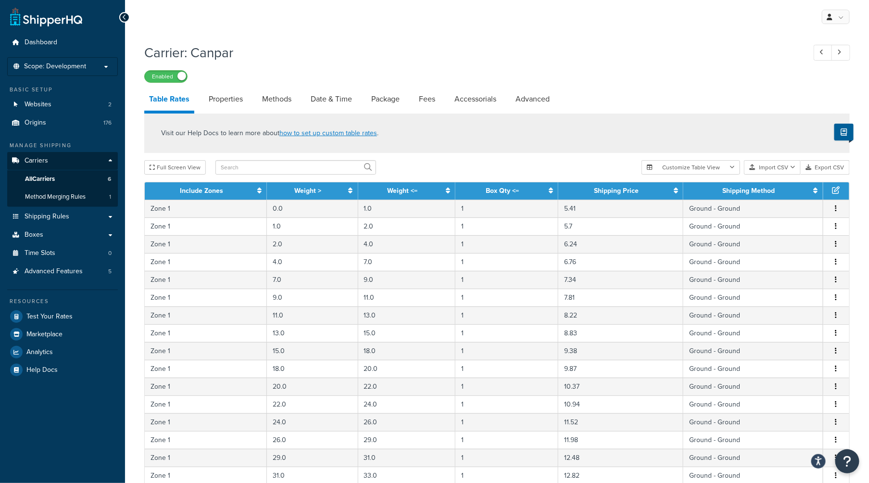
scroll to position [32, 0]
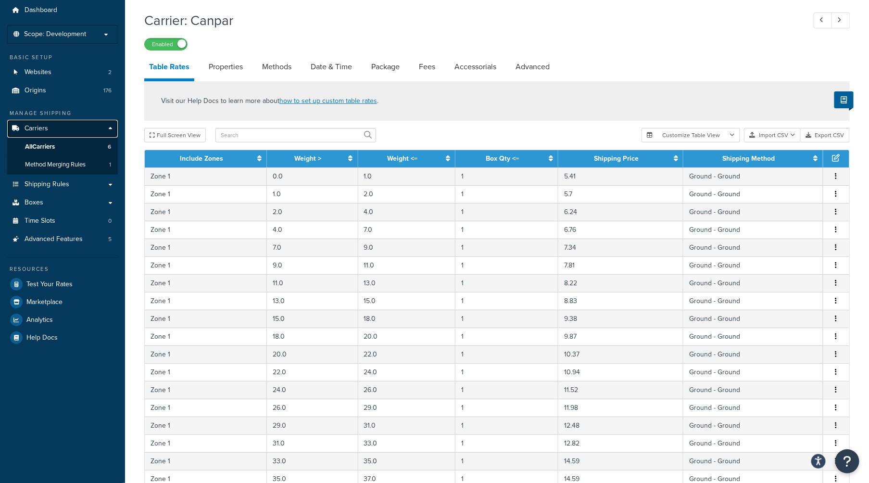
click at [56, 133] on link "Carriers" at bounding box center [62, 129] width 111 height 18
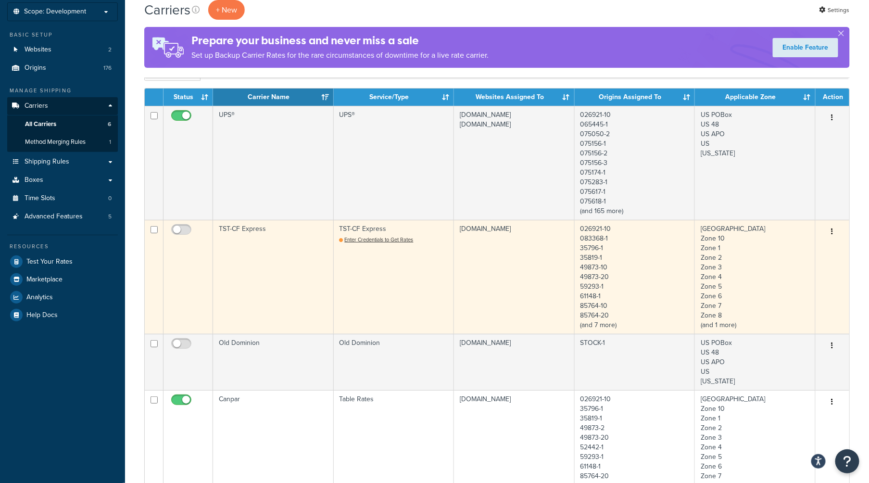
scroll to position [192, 0]
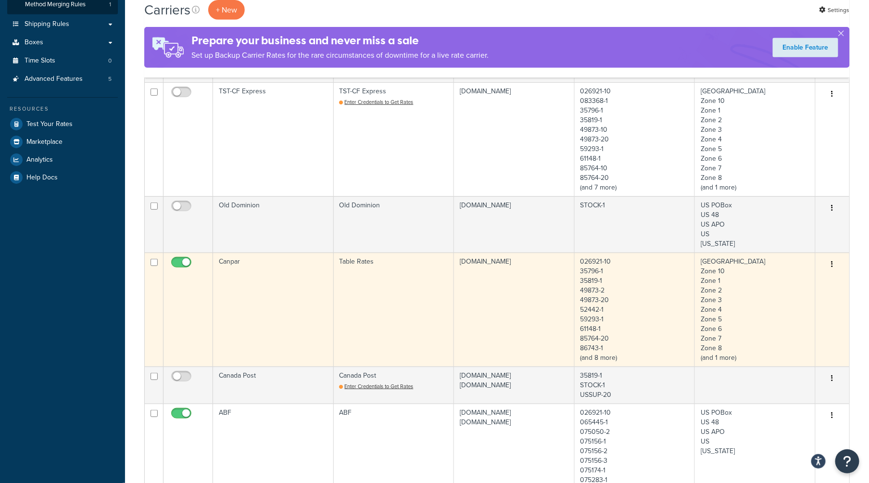
click at [280, 294] on td "Canpar" at bounding box center [273, 309] width 121 height 114
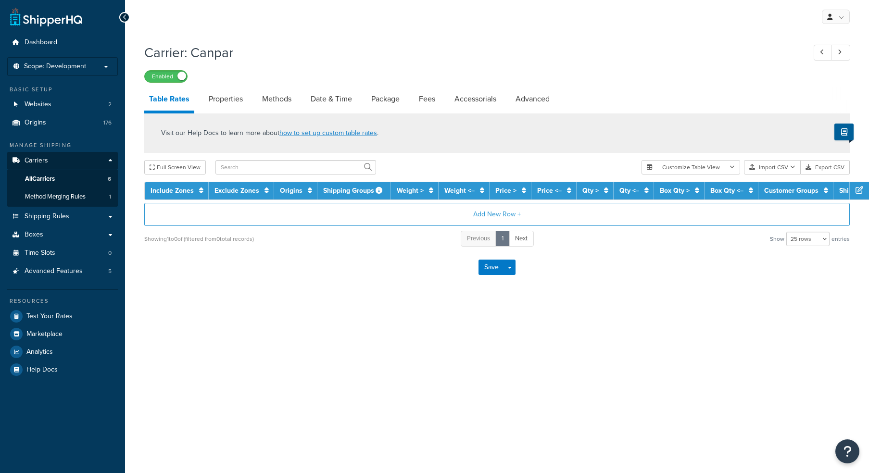
select select "25"
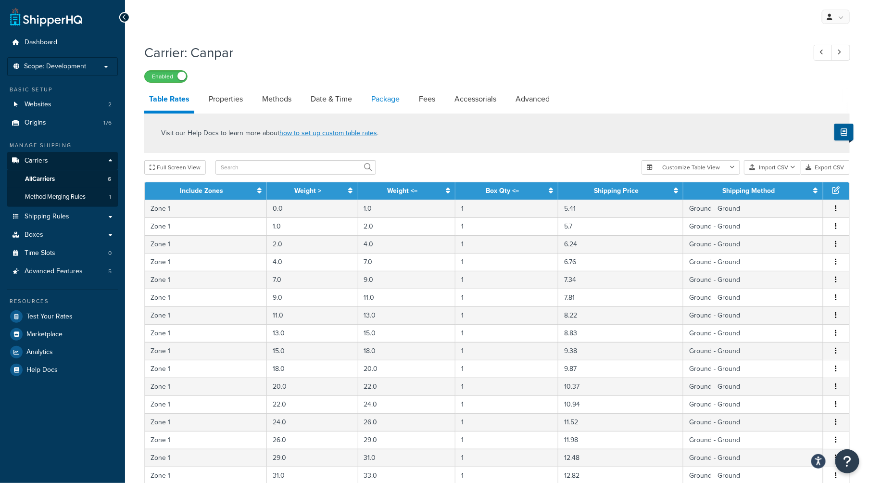
click at [384, 96] on link "Package" at bounding box center [385, 98] width 38 height 23
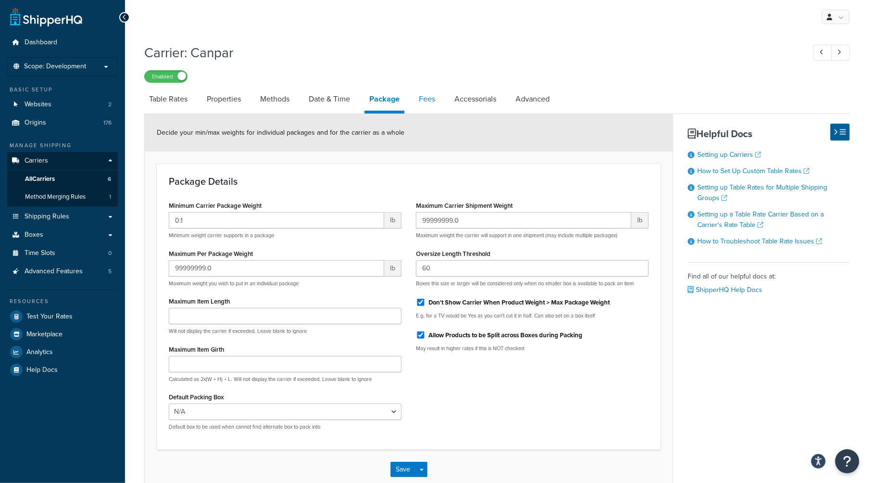
click at [430, 98] on link "Fees" at bounding box center [427, 98] width 26 height 23
select select "AFTER"
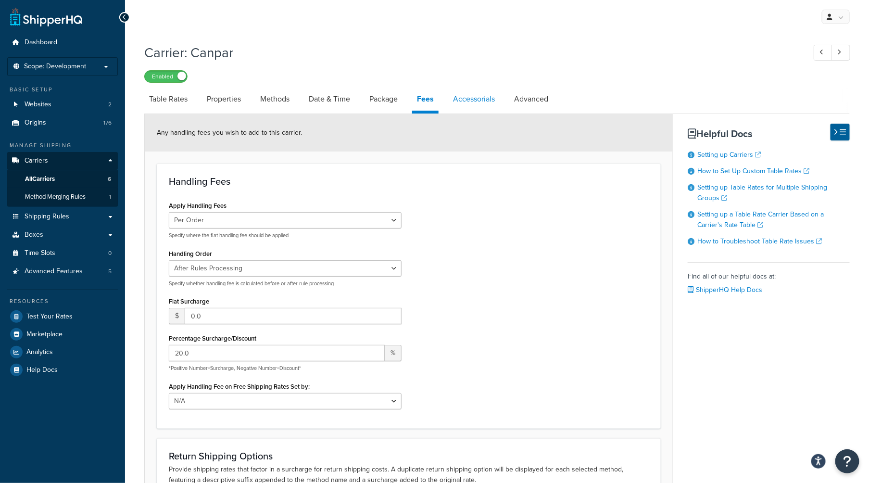
click at [473, 100] on link "Accessorials" at bounding box center [473, 98] width 51 height 23
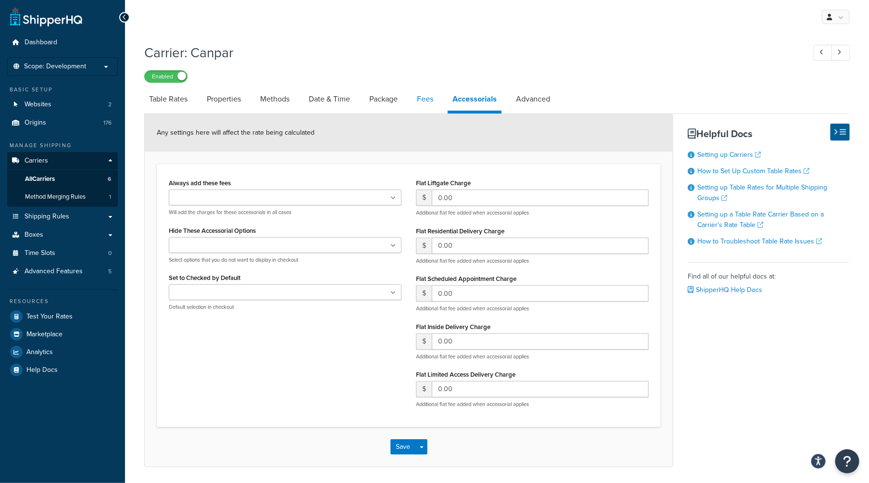
click at [426, 99] on link "Fees" at bounding box center [425, 98] width 26 height 23
select select "AFTER"
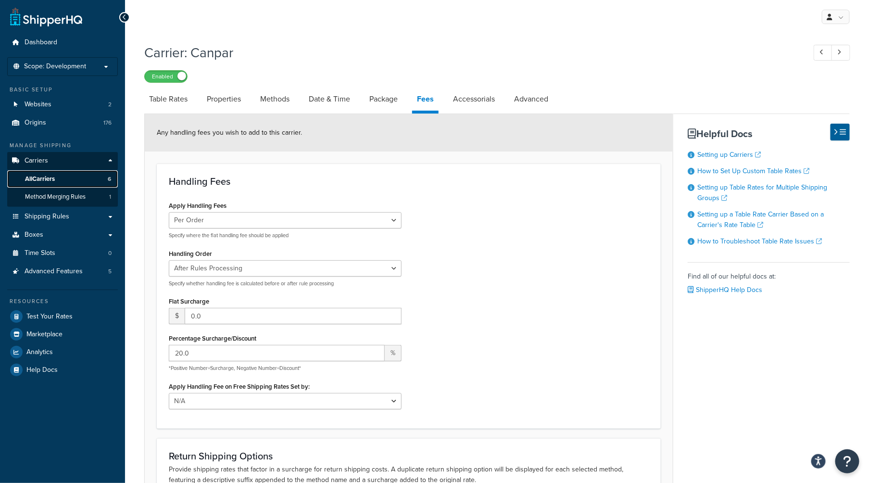
click at [53, 182] on span "All Carriers" at bounding box center [40, 179] width 30 height 8
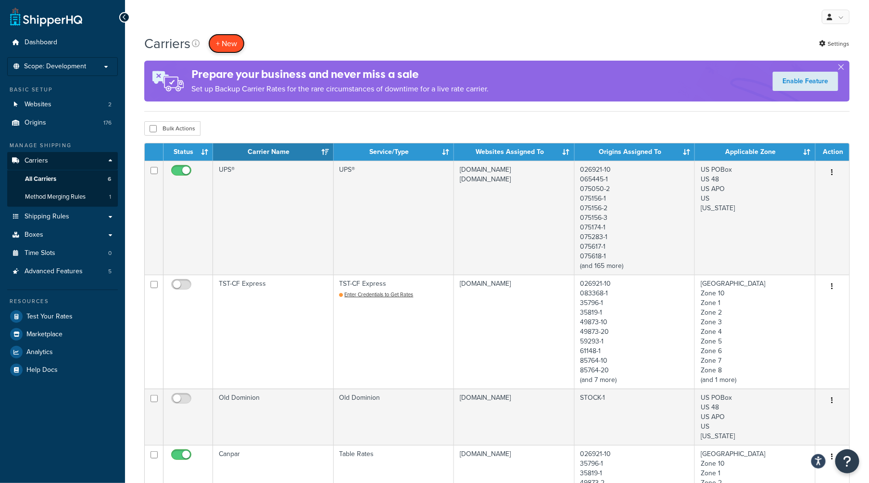
click at [230, 42] on button "+ New" at bounding box center [226, 44] width 37 height 20
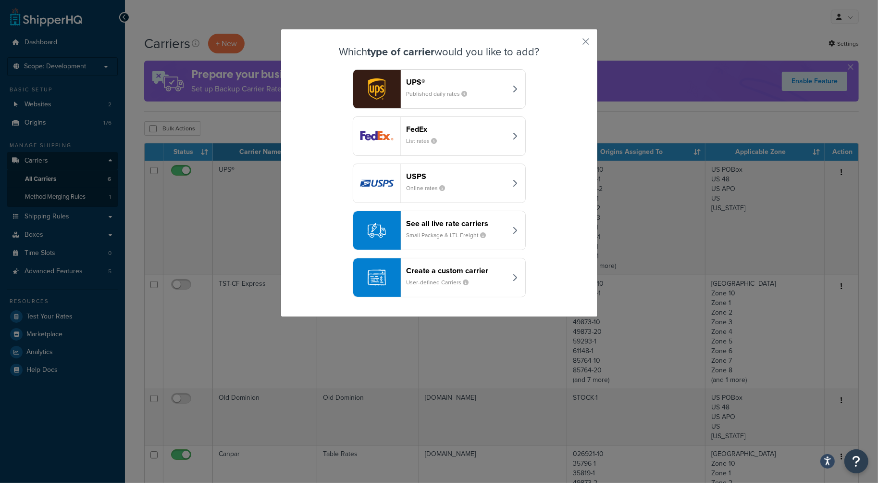
click at [488, 237] on div "See all live rate carriers Small Package & LTL Freight" at bounding box center [457, 230] width 100 height 23
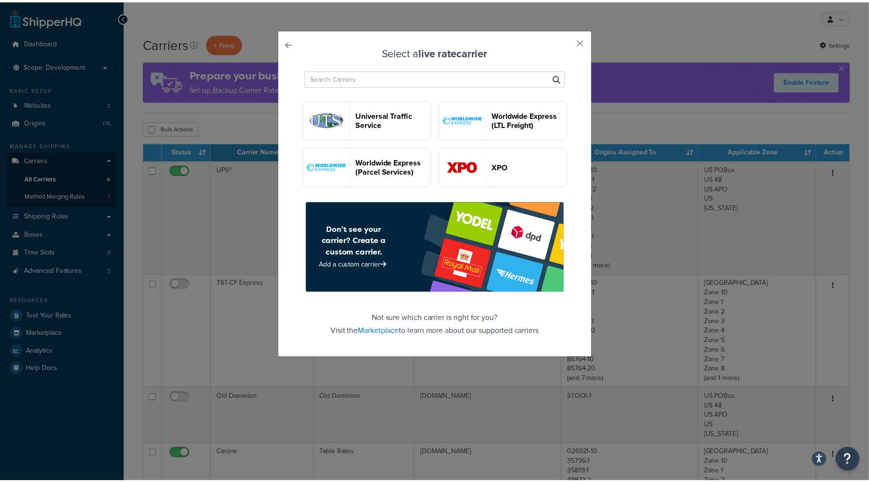
scroll to position [2736, 0]
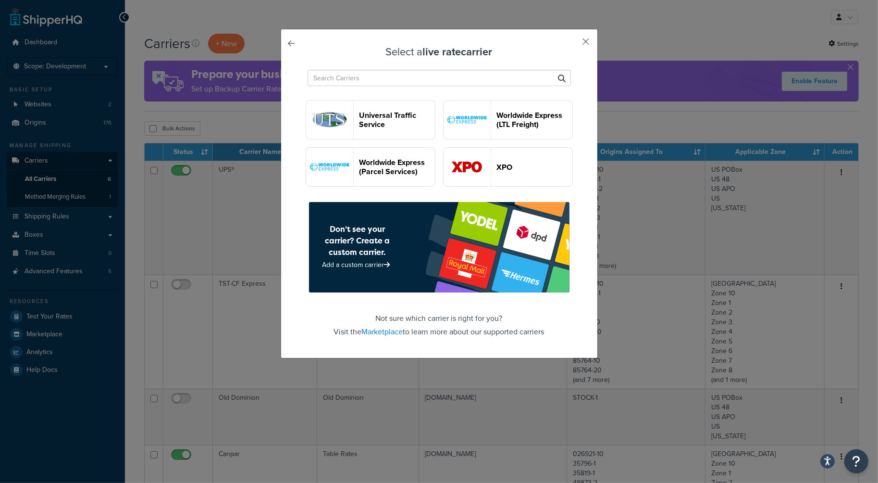
click at [573, 44] on button "button" at bounding box center [572, 45] width 2 height 2
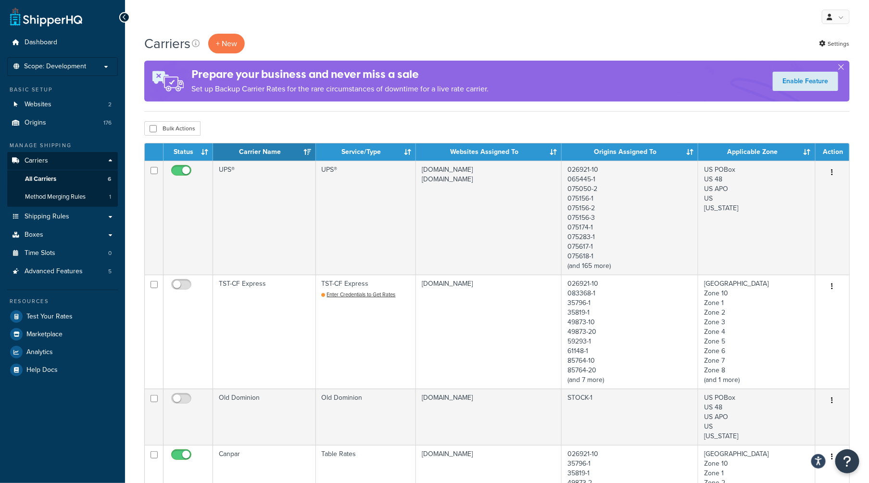
click at [617, 23] on div "My Profile Billing Global Settings Contact Us Logout" at bounding box center [497, 17] width 744 height 34
click at [52, 122] on link "Origins 176" at bounding box center [62, 123] width 111 height 18
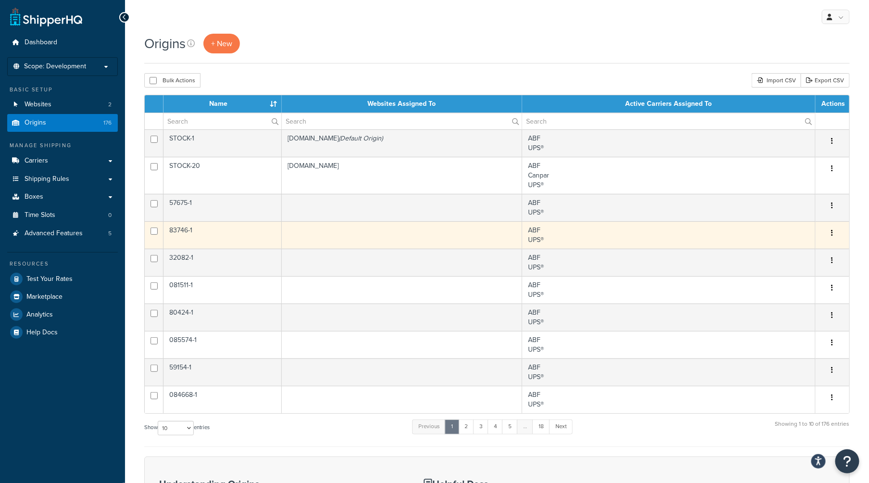
click at [252, 238] on td "83746-1" at bounding box center [222, 234] width 118 height 27
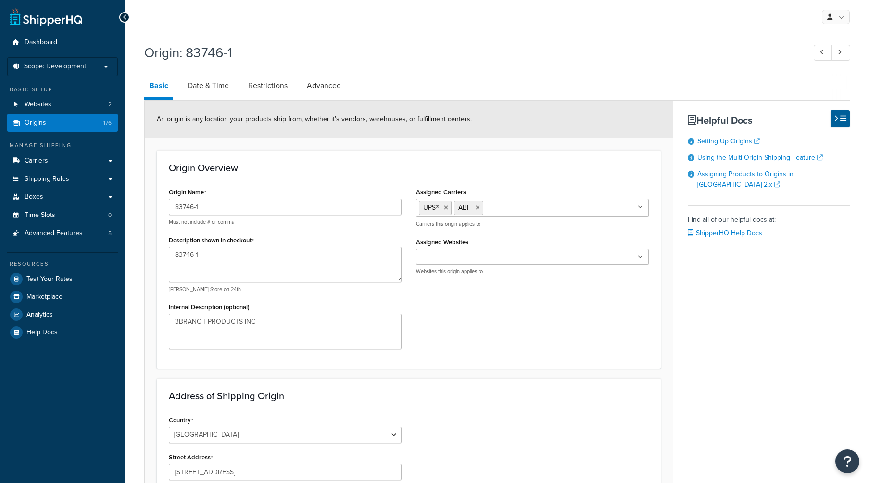
select select "13"
click at [62, 108] on link "Websites 2" at bounding box center [62, 105] width 111 height 18
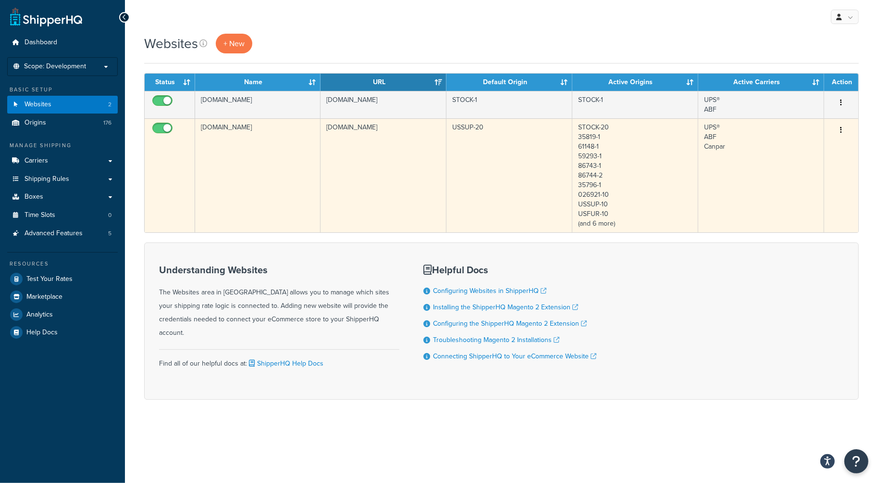
click at [259, 156] on td "[DOMAIN_NAME]" at bounding box center [258, 175] width 126 height 114
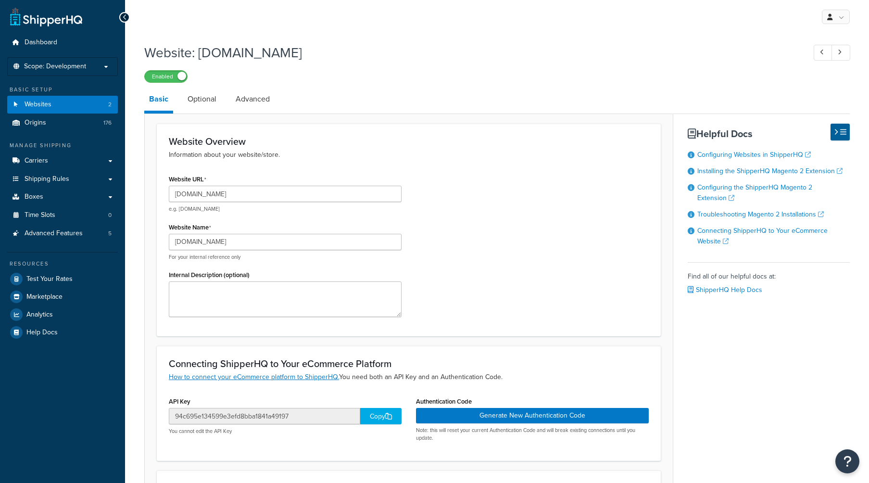
select select "169346"
click at [38, 43] on span "Dashboard" at bounding box center [41, 42] width 33 height 8
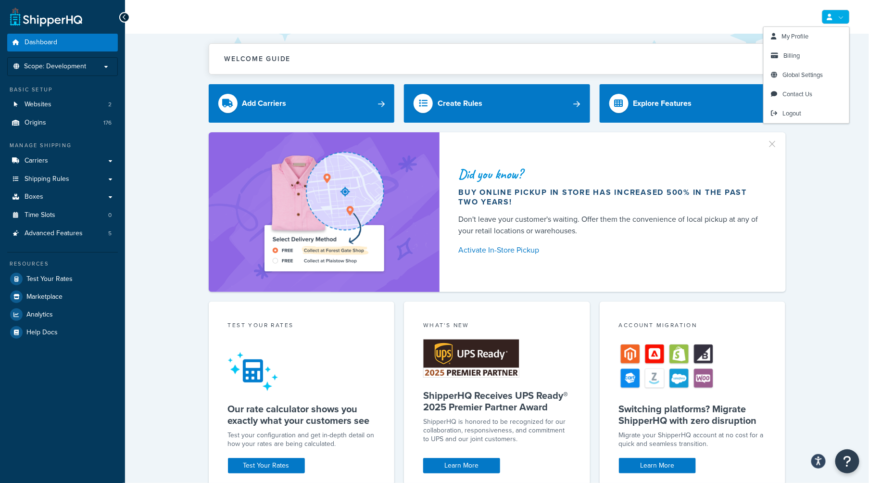
click at [846, 19] on link at bounding box center [835, 17] width 28 height 14
click at [797, 113] on span "Logout" at bounding box center [791, 113] width 19 height 9
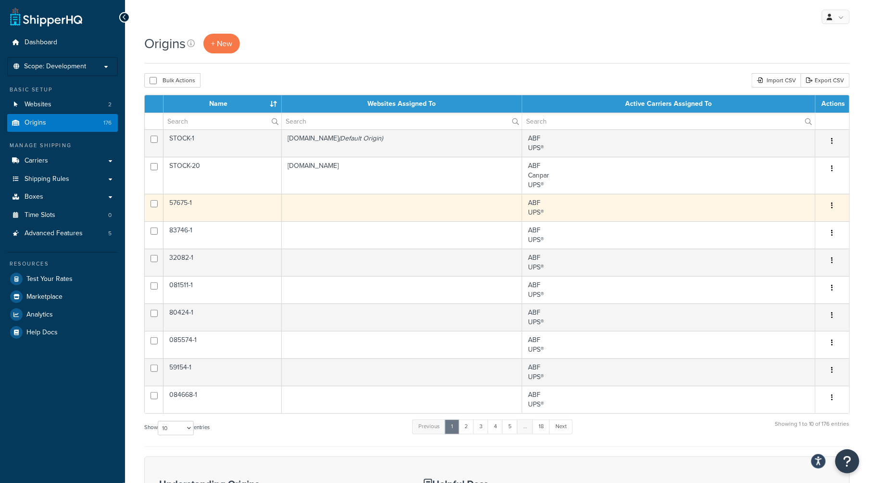
click at [256, 221] on td "57675-1" at bounding box center [222, 207] width 118 height 27
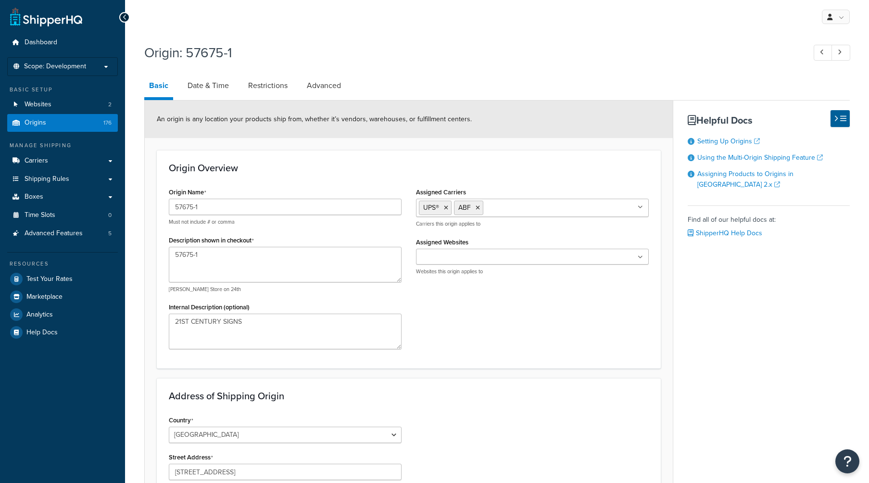
select select "38"
click at [54, 126] on link "Origins 176" at bounding box center [62, 123] width 111 height 18
